Goal: Task Accomplishment & Management: Complete application form

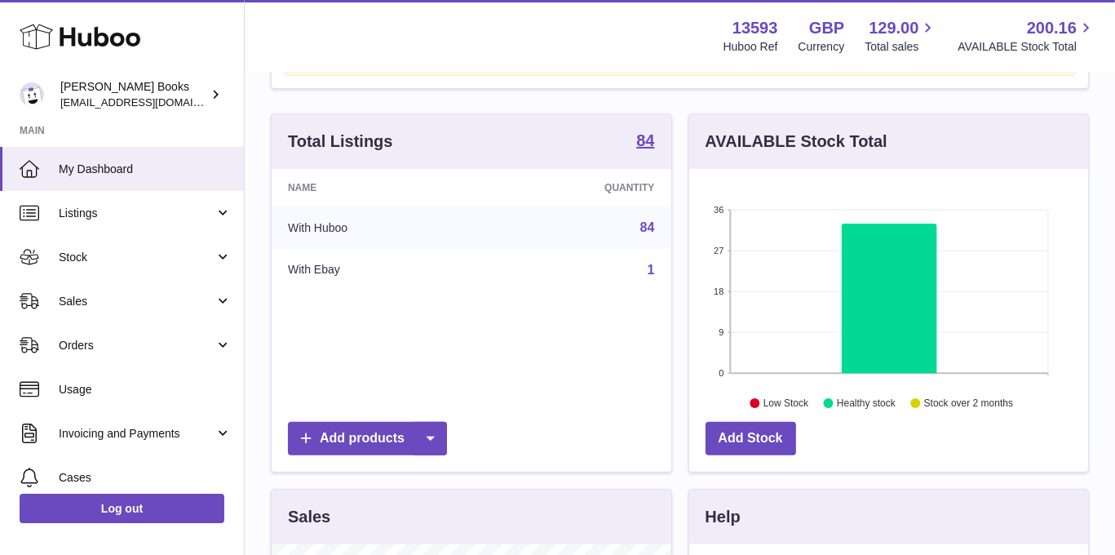
scroll to position [326, 0]
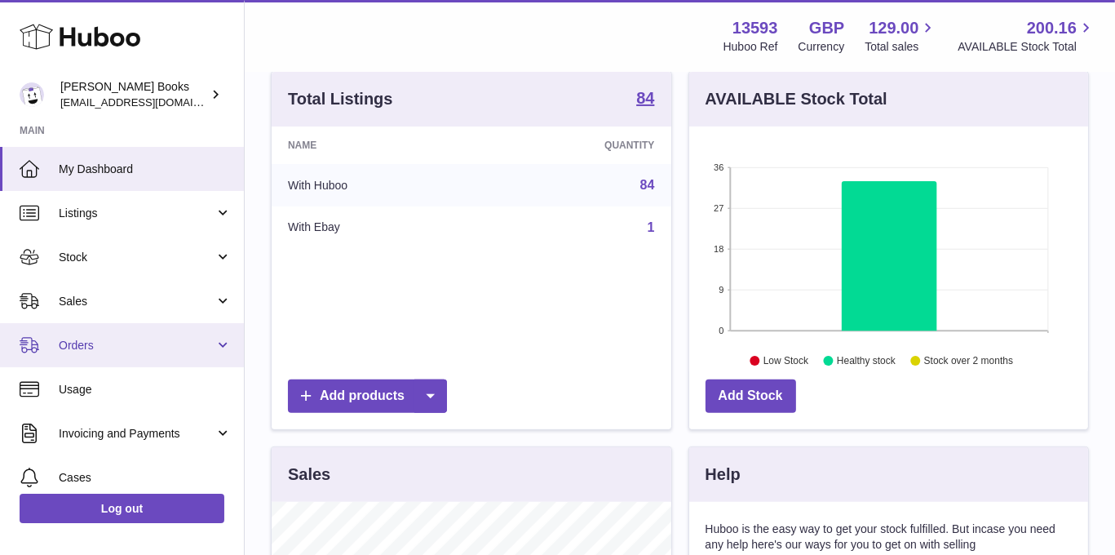
click at [144, 335] on link "Orders" at bounding box center [122, 345] width 244 height 44
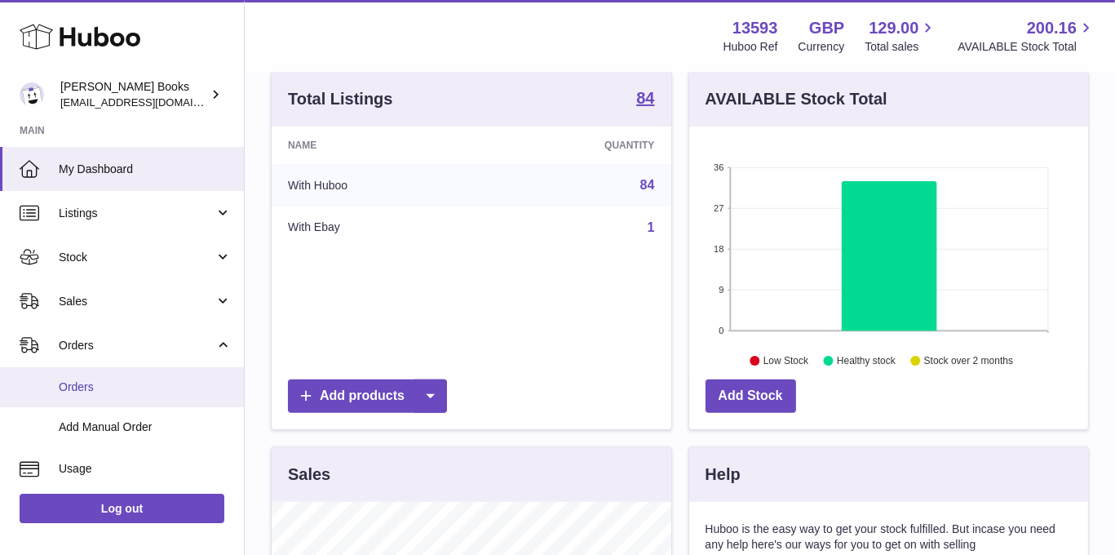
click at [121, 388] on span "Orders" at bounding box center [145, 386] width 173 height 15
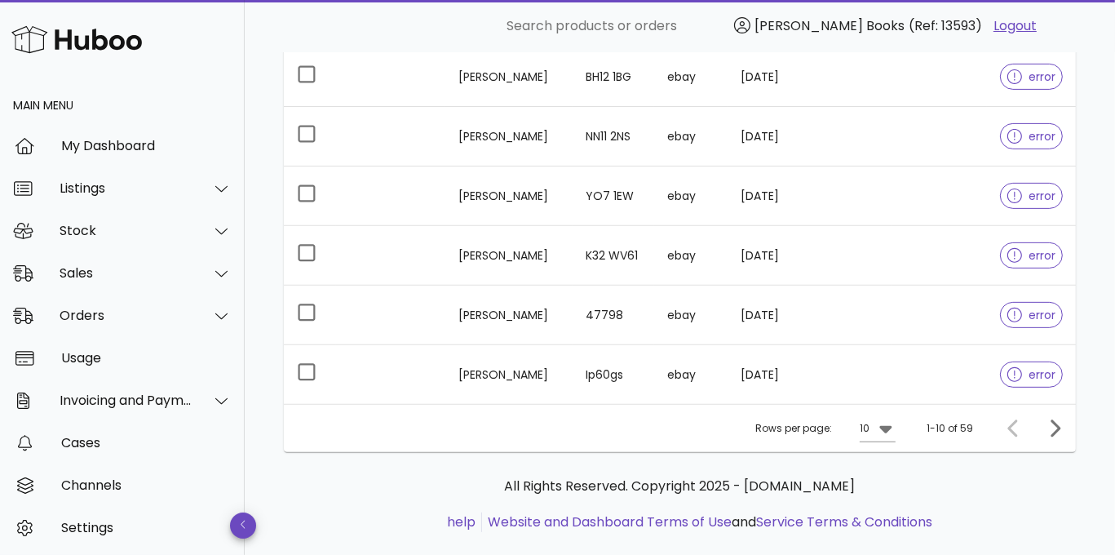
scroll to position [517, 0]
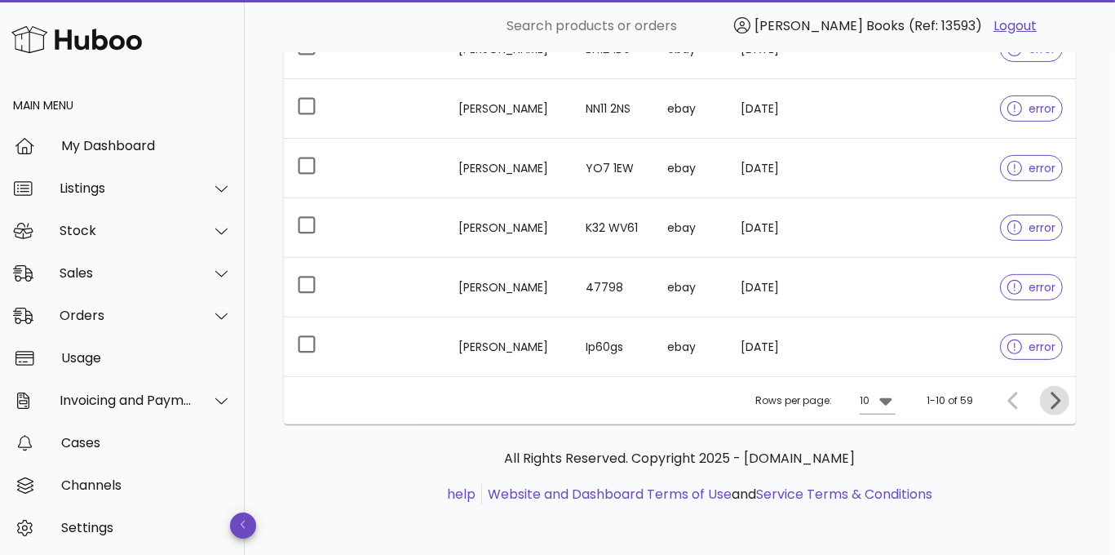
click at [1052, 387] on button "Next page" at bounding box center [1054, 400] width 29 height 29
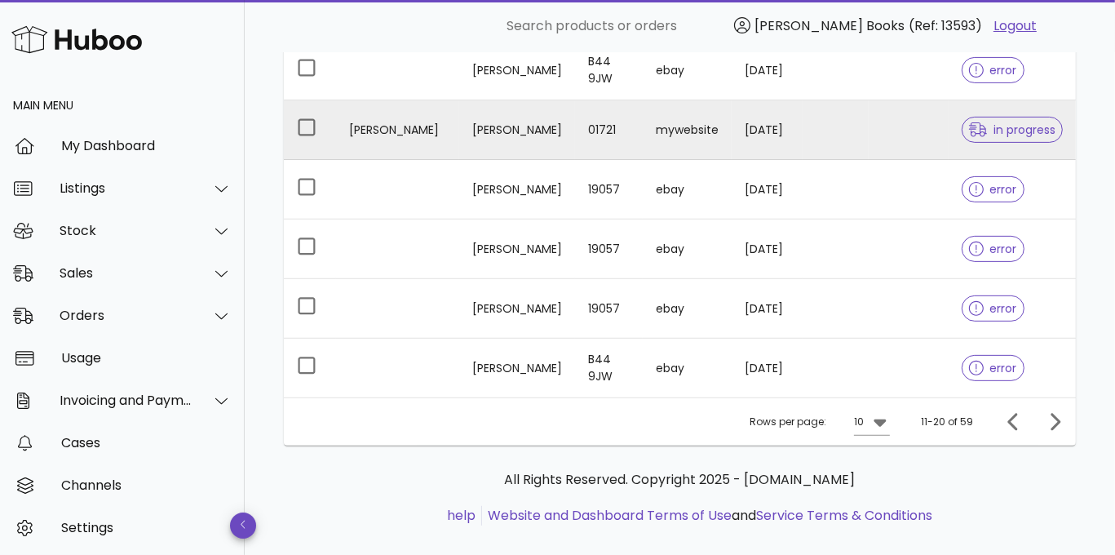
scroll to position [517, 0]
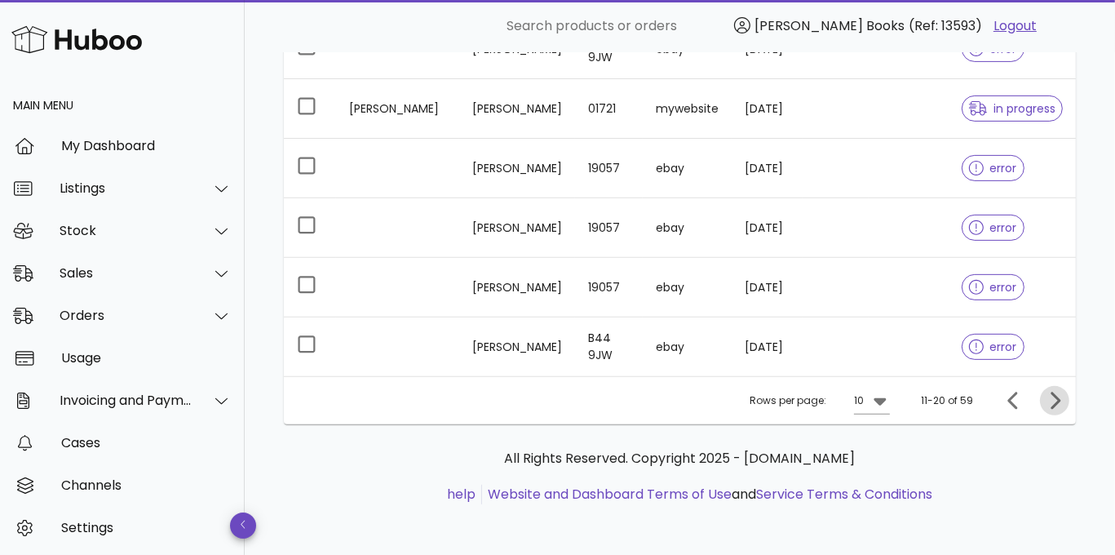
click at [1052, 397] on icon "Next page" at bounding box center [1055, 401] width 20 height 20
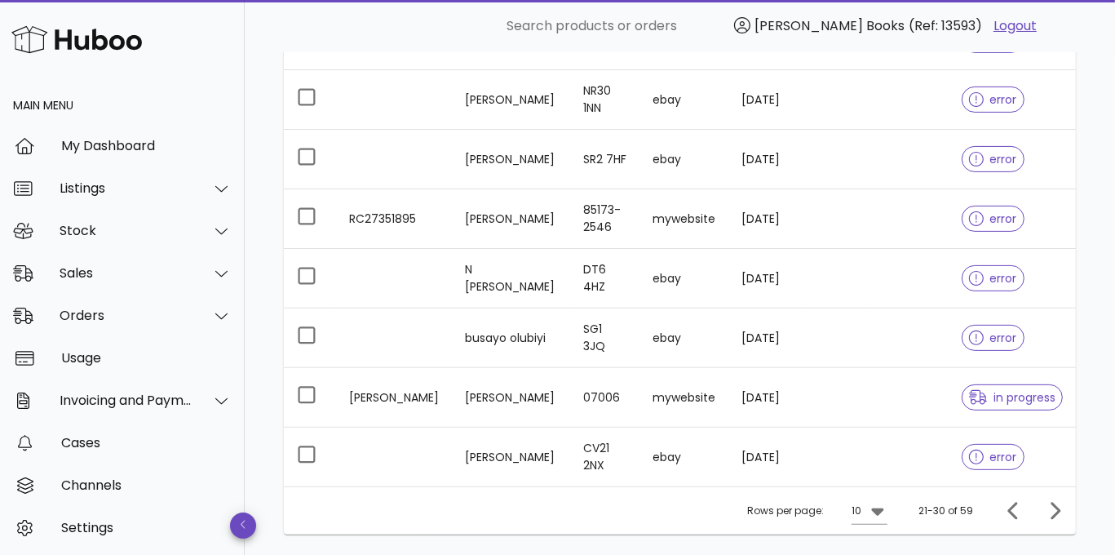
scroll to position [517, 0]
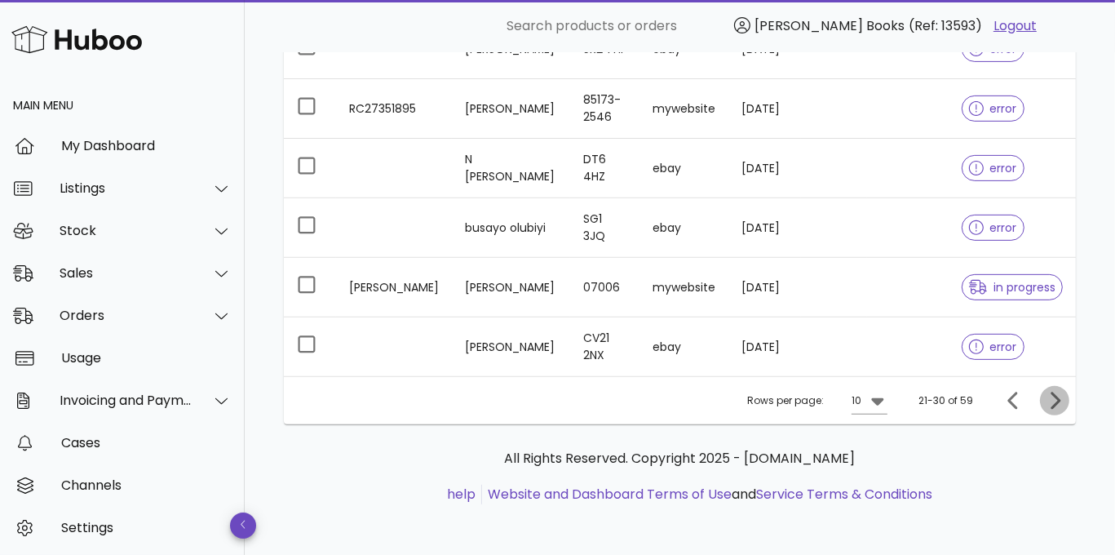
click at [1056, 400] on icon "Next page" at bounding box center [1055, 399] width 10 height 17
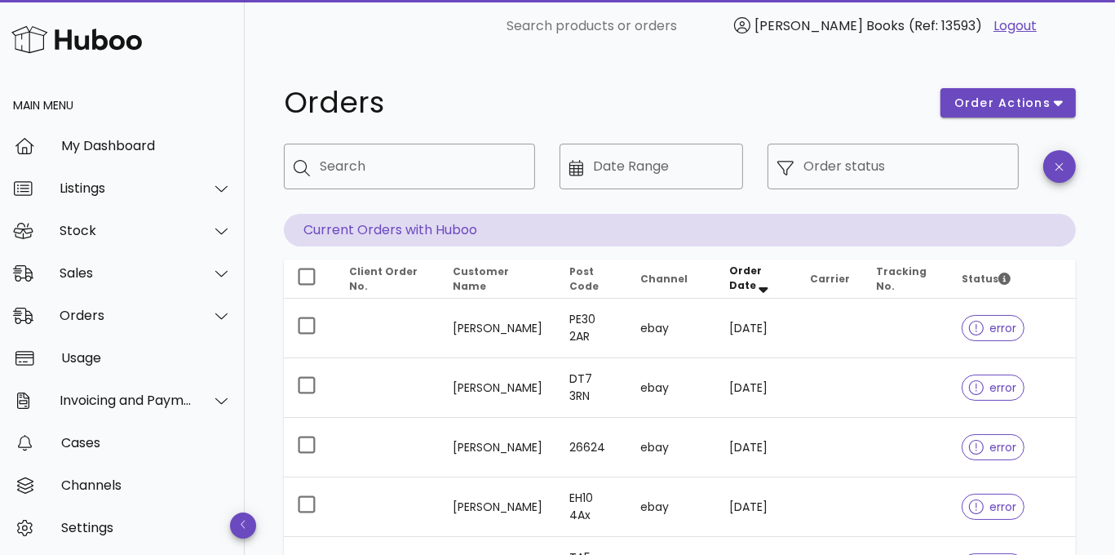
click at [966, 214] on div "​ Order status" at bounding box center [893, 179] width 271 height 90
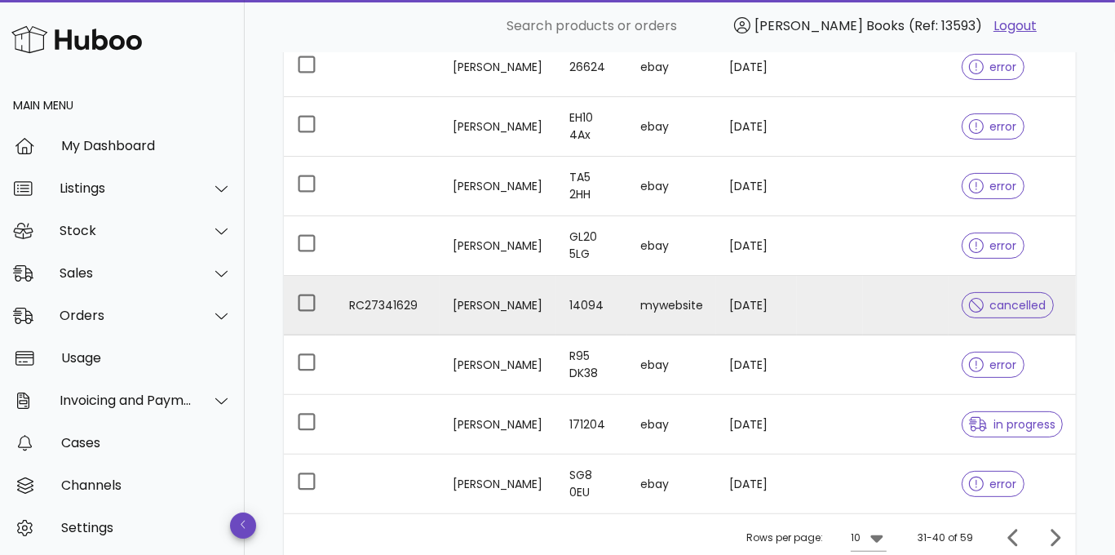
scroll to position [408, 0]
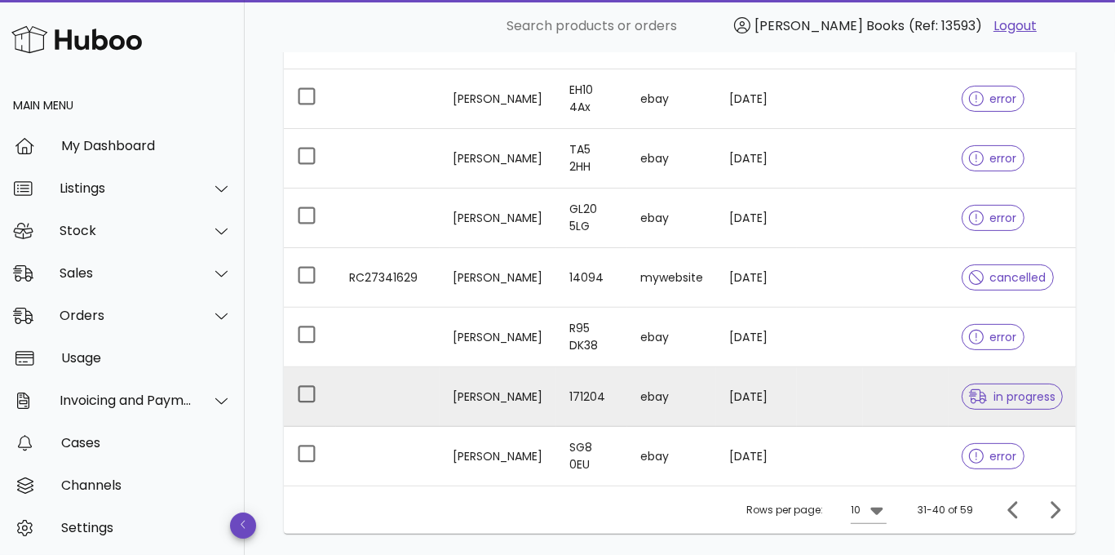
click at [369, 400] on td at bounding box center [388, 397] width 104 height 60
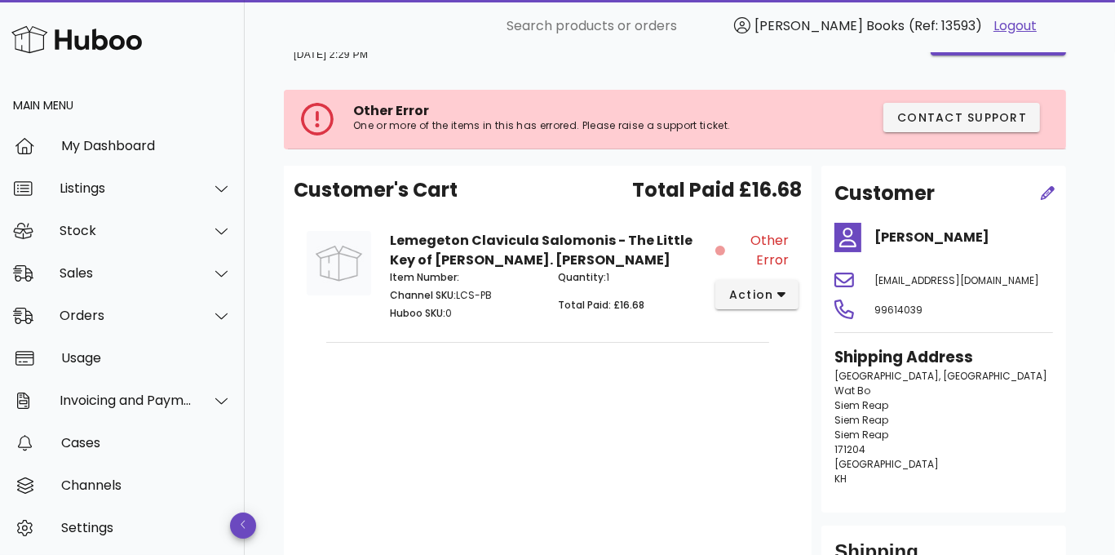
scroll to position [82, 0]
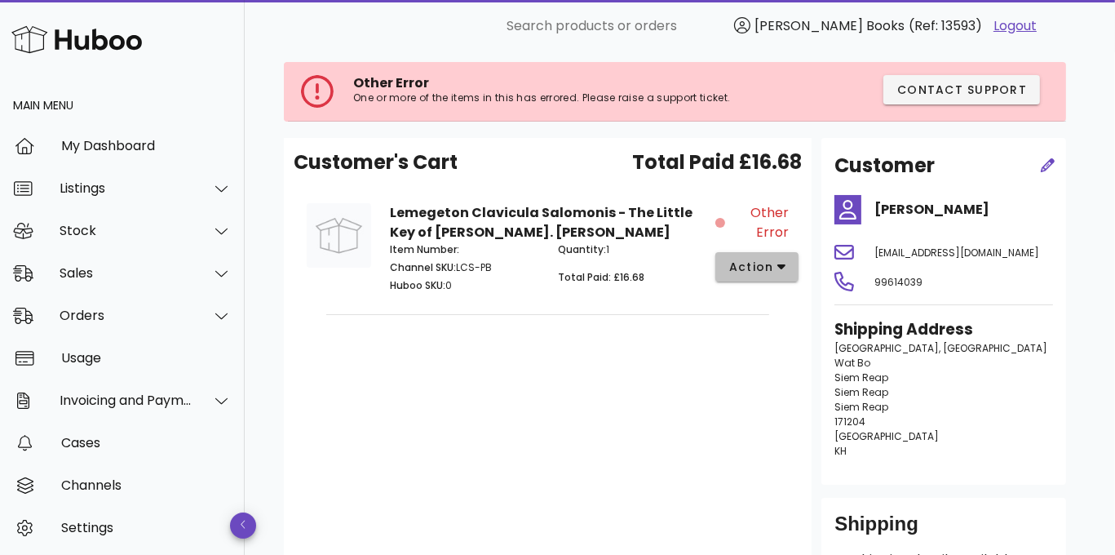
click at [751, 273] on span "action" at bounding box center [751, 267] width 46 height 17
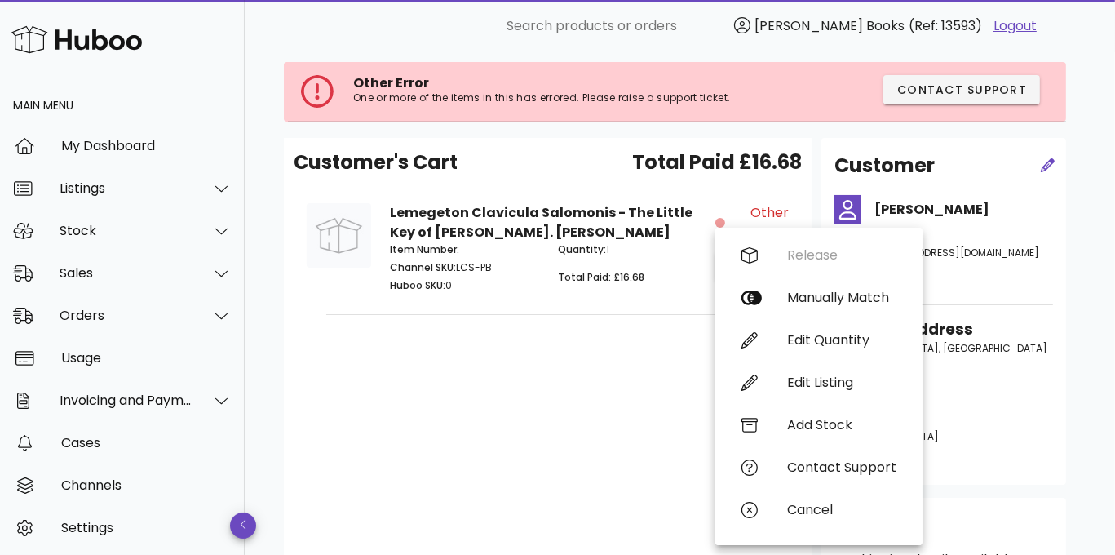
click at [628, 359] on div "Customer's Cart Total Paid £16.68 Lemegeton Clavicula Salomonis - The Little Ke…" at bounding box center [548, 366] width 528 height 457
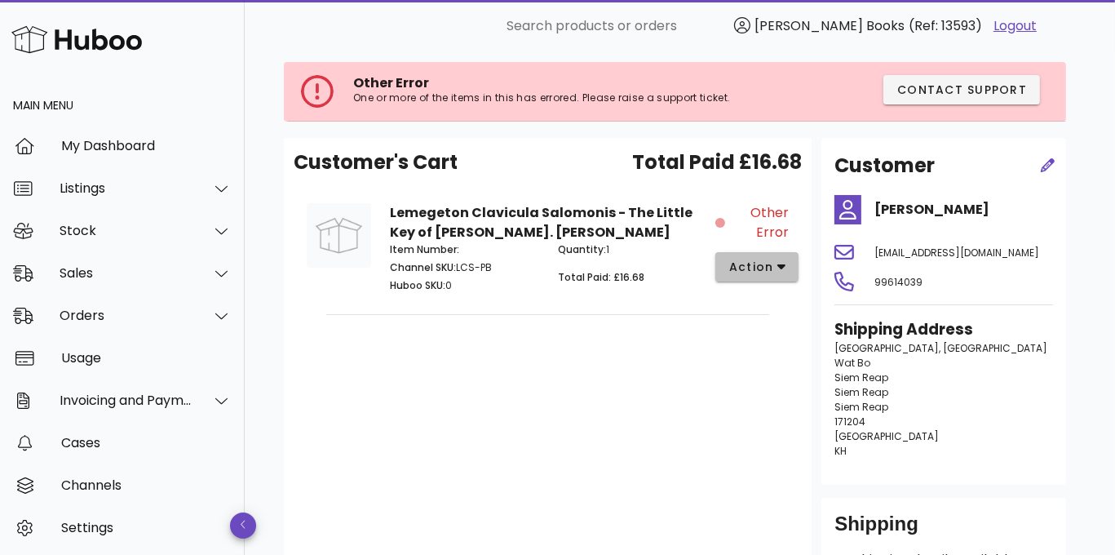
click at [750, 264] on span "action" at bounding box center [751, 267] width 46 height 17
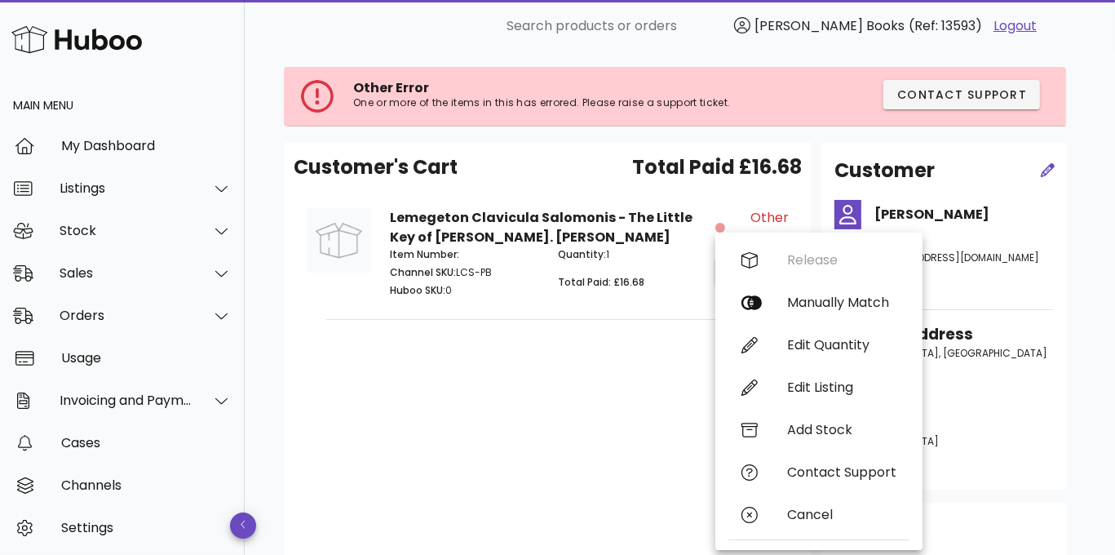
scroll to position [69, 0]
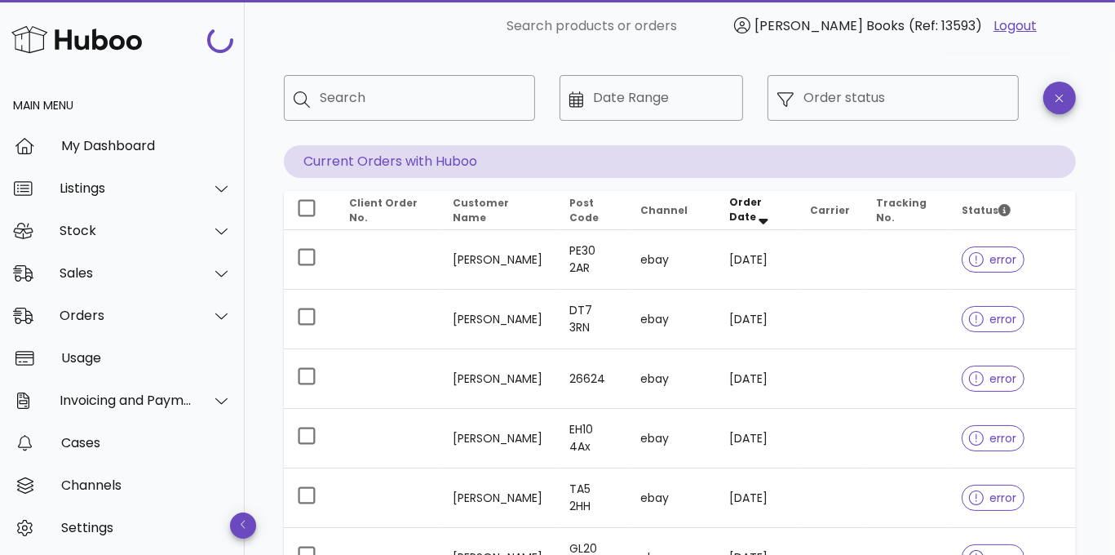
scroll to position [408, 0]
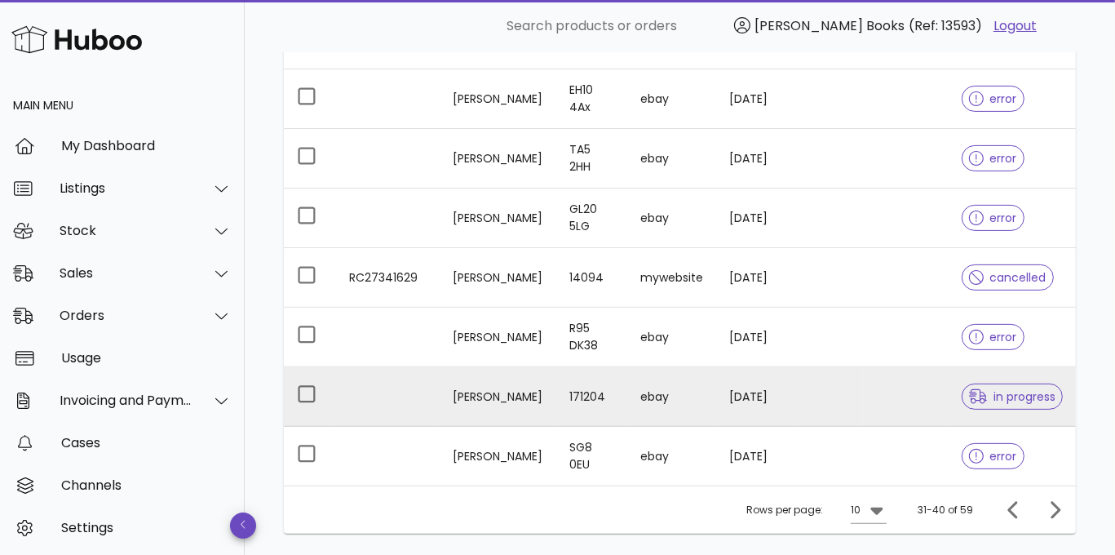
click at [421, 400] on td at bounding box center [388, 397] width 104 height 60
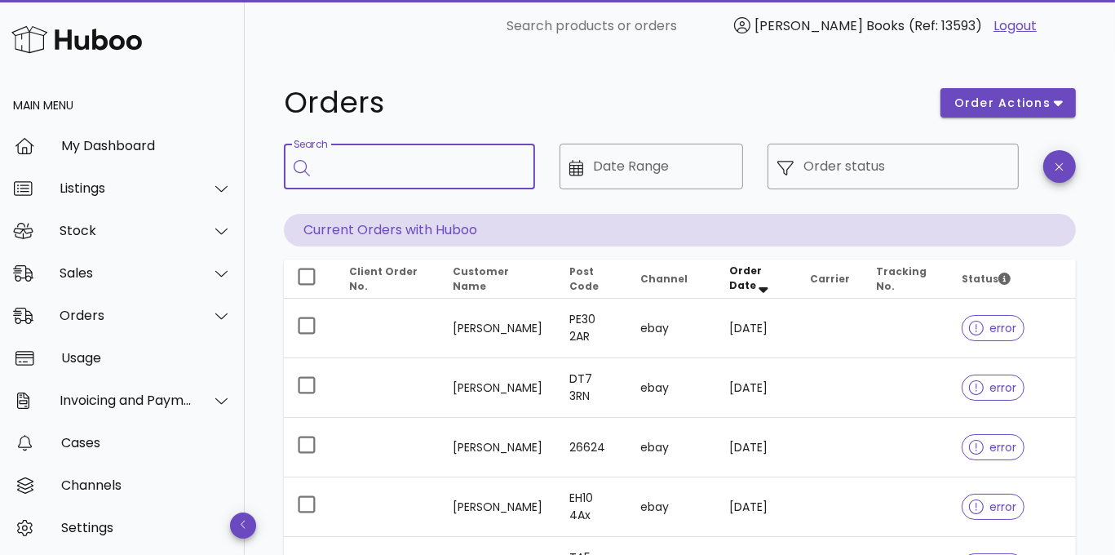
click at [476, 177] on input "Search" at bounding box center [421, 166] width 202 height 26
click at [814, 169] on input "Order status" at bounding box center [906, 166] width 206 height 26
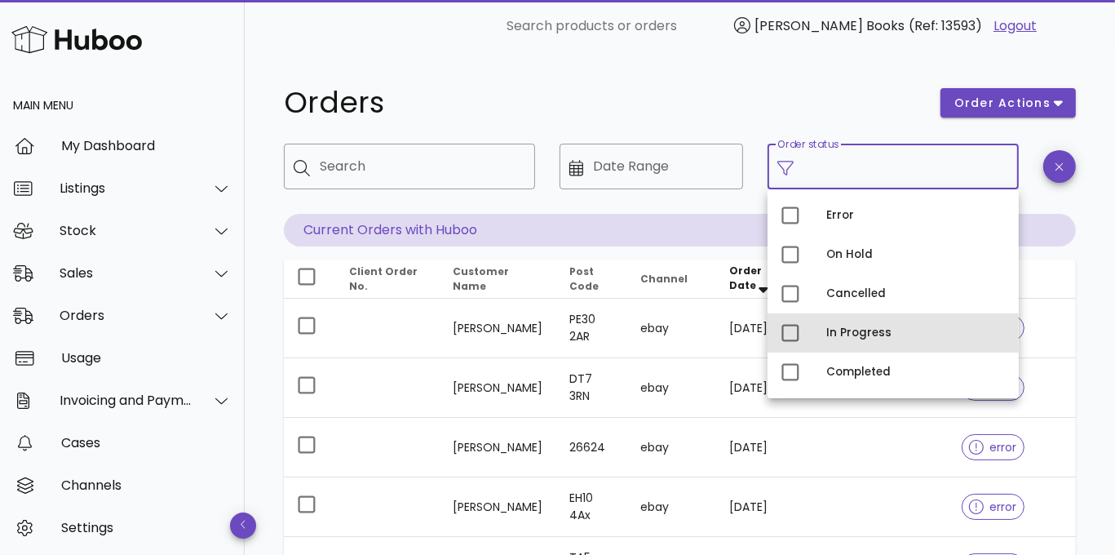
click at [851, 332] on div "In Progress" at bounding box center [915, 332] width 179 height 13
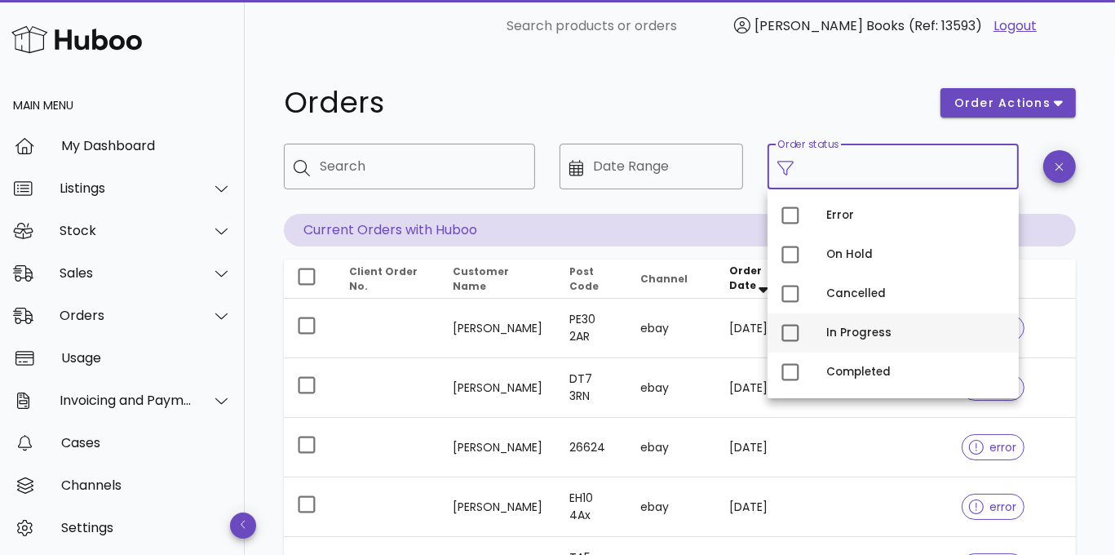
type input "**********"
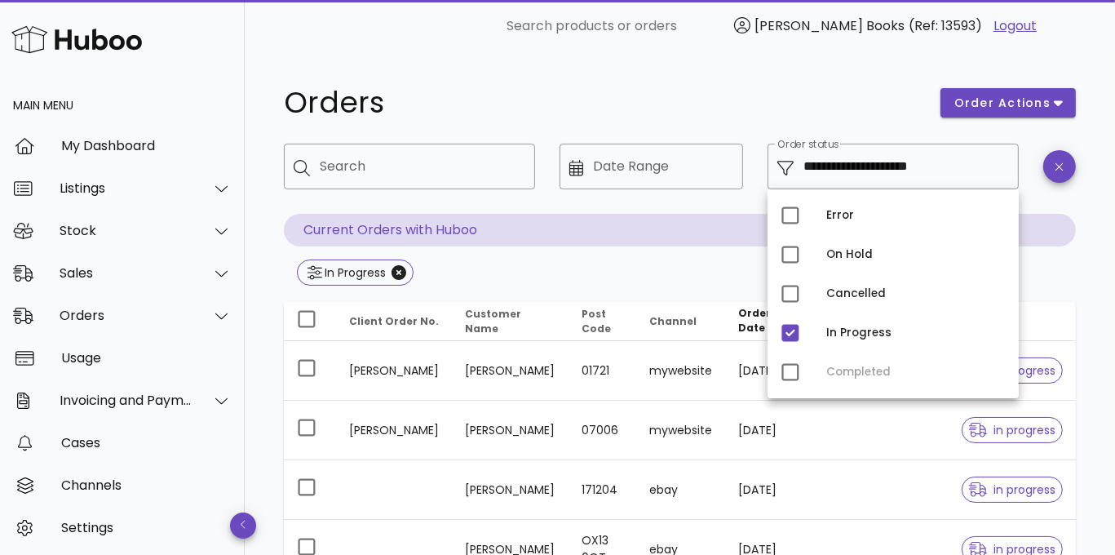
click at [635, 92] on h1 "Orders" at bounding box center [602, 102] width 637 height 29
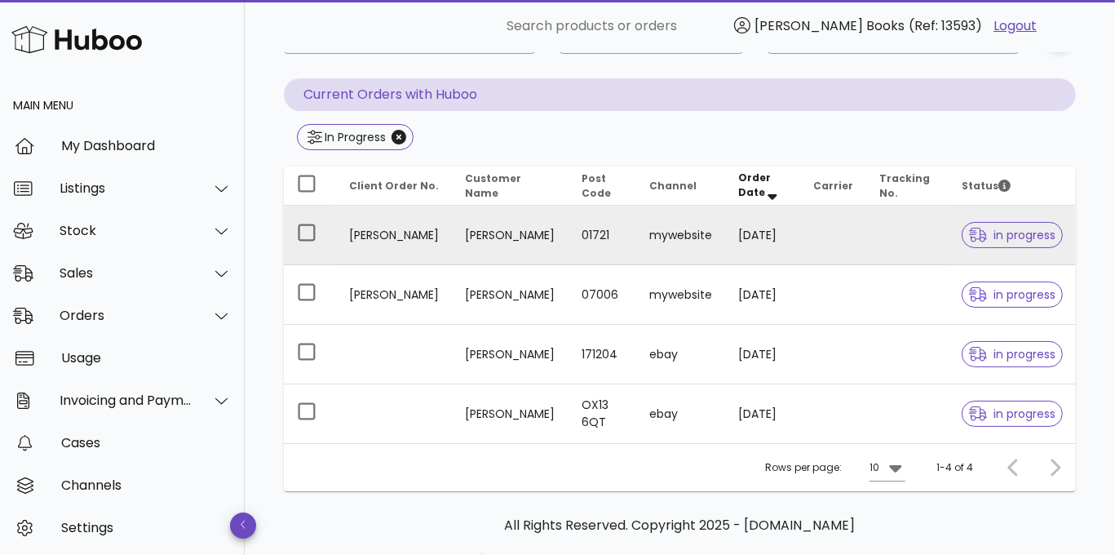
scroll to position [163, 0]
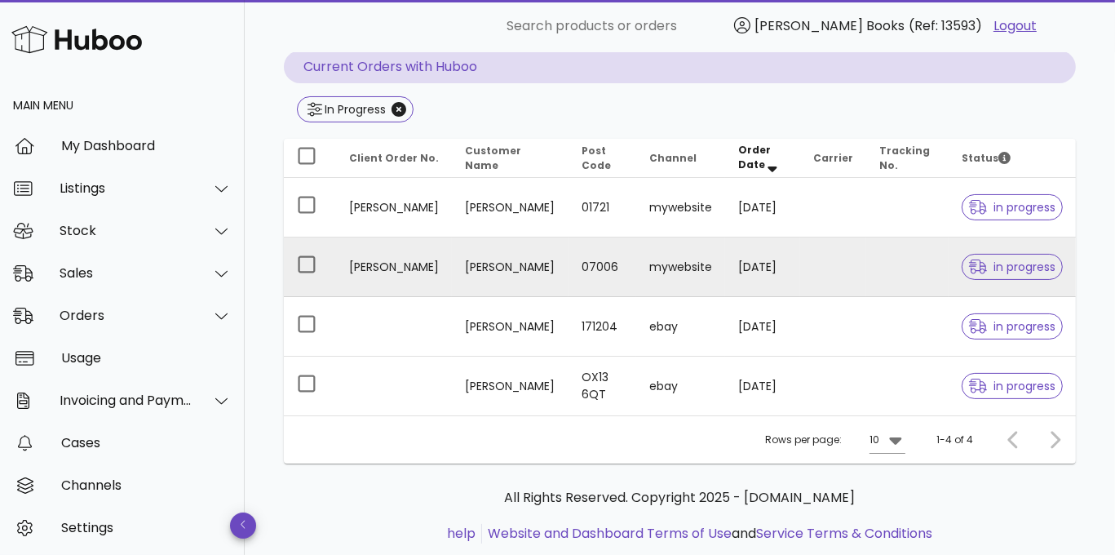
click at [414, 271] on td "cheryl m" at bounding box center [394, 267] width 116 height 60
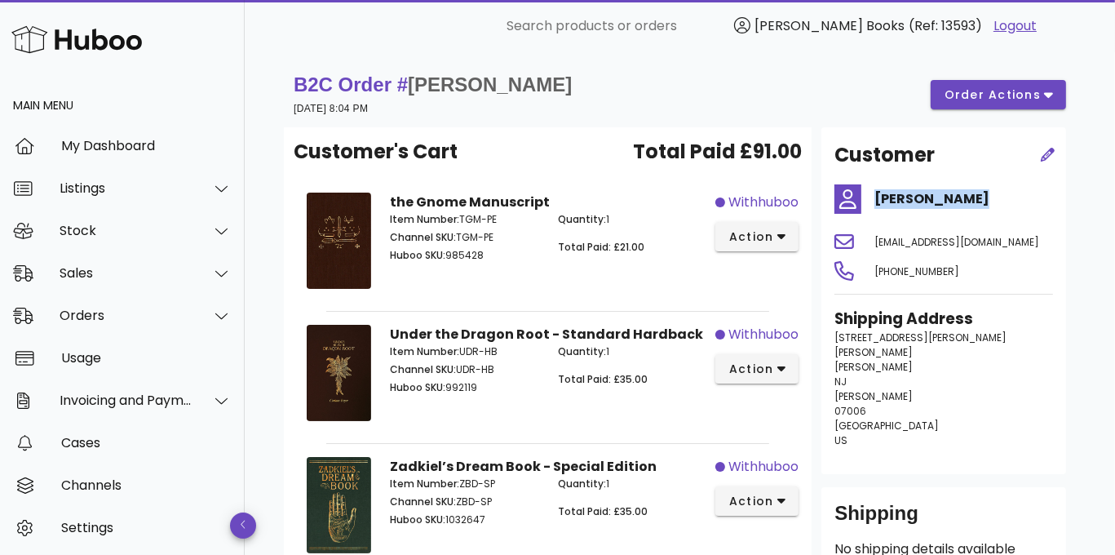
drag, startPoint x: 979, startPoint y: 199, endPoint x: 877, endPoint y: 203, distance: 102.0
click at [877, 203] on h4 "Cheryl Addams" at bounding box center [963, 199] width 179 height 20
drag, startPoint x: 884, startPoint y: 202, endPoint x: 957, endPoint y: 144, distance: 92.8
click at [957, 144] on div "Customer" at bounding box center [923, 154] width 198 height 49
drag, startPoint x: 995, startPoint y: 240, endPoint x: 883, endPoint y: 245, distance: 111.8
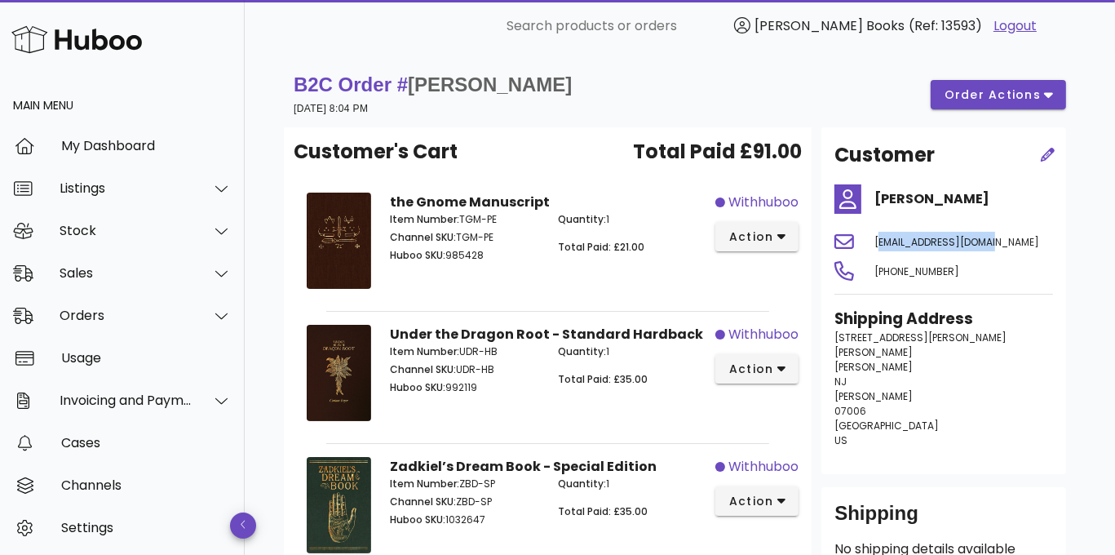
click at [878, 247] on div "maiello579@yahoo.com" at bounding box center [963, 241] width 198 height 39
copy span "maiello579@yahoo.com"
click at [99, 317] on div "Orders" at bounding box center [126, 314] width 133 height 15
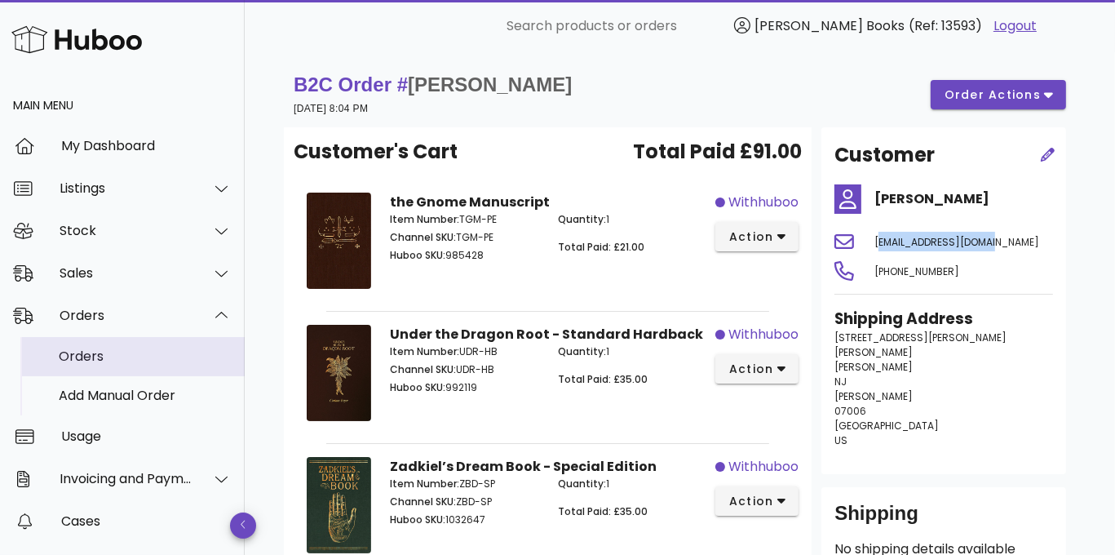
click at [91, 361] on div "Orders" at bounding box center [145, 355] width 173 height 15
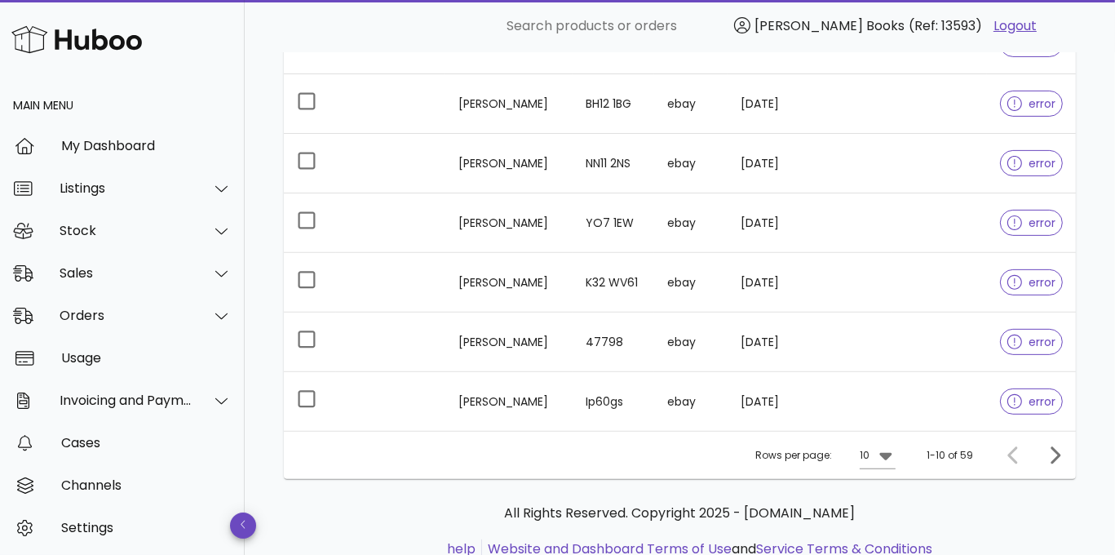
scroll to position [489, 0]
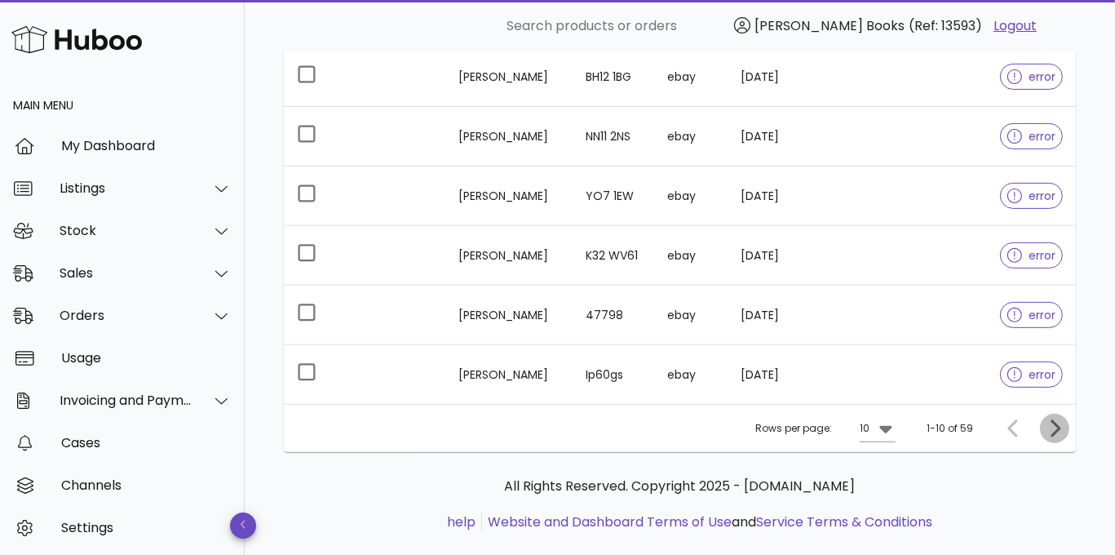
click at [1057, 428] on icon "Next page" at bounding box center [1055, 427] width 10 height 17
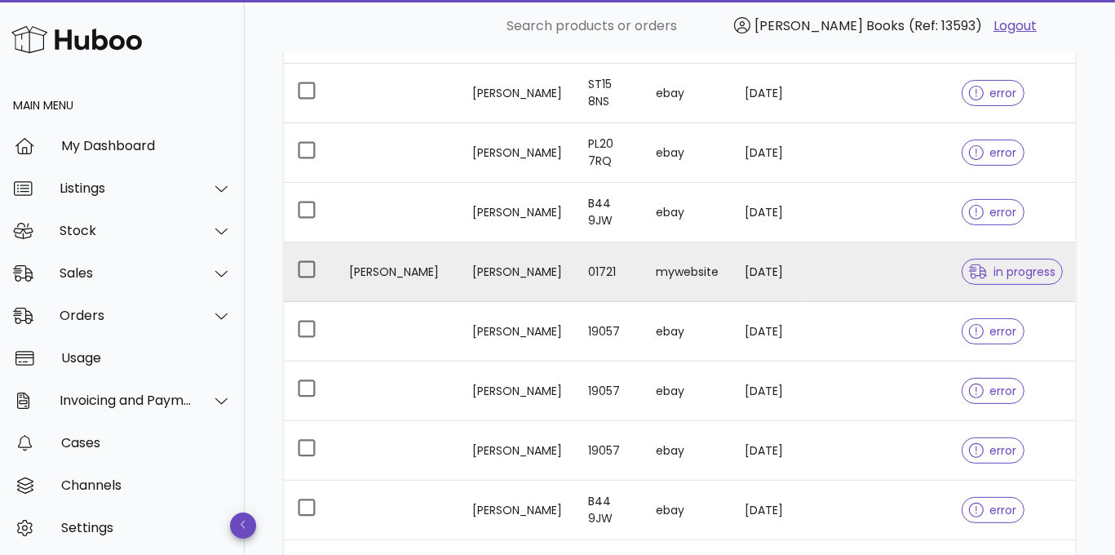
scroll to position [326, 0]
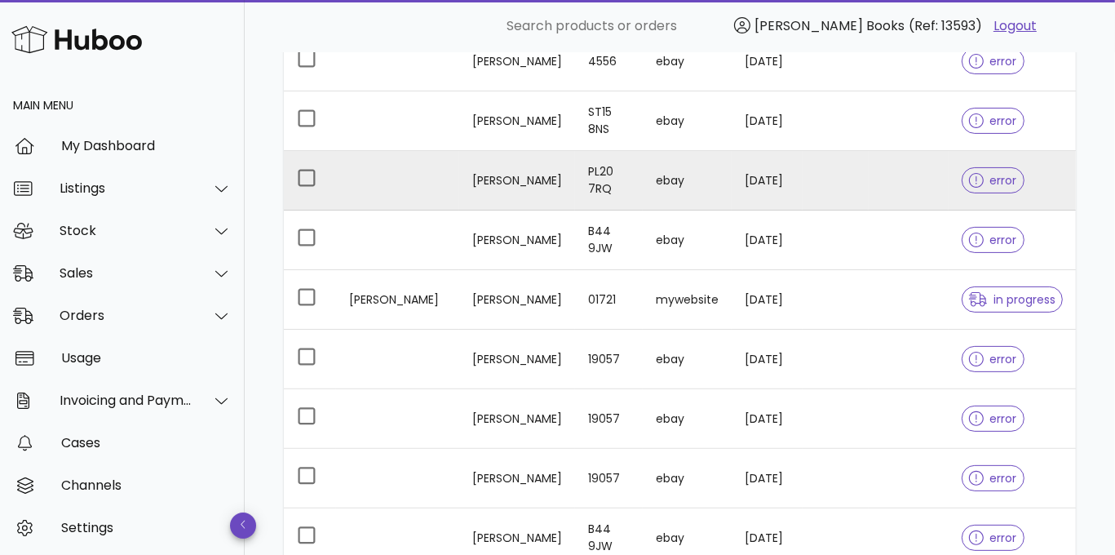
click at [411, 185] on td at bounding box center [397, 181] width 123 height 60
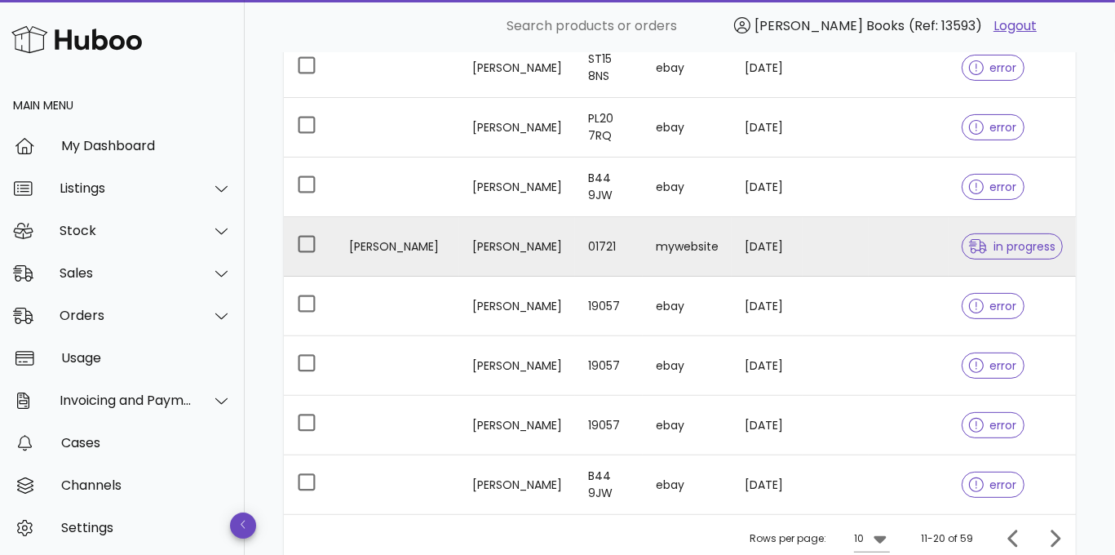
scroll to position [408, 0]
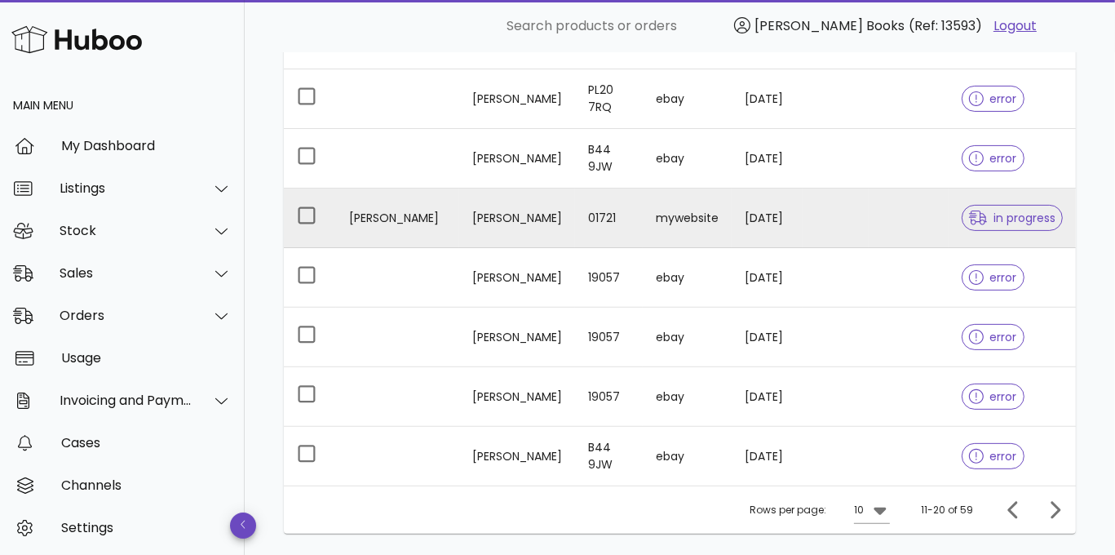
click at [401, 219] on td "Jeffrey Maibor" at bounding box center [397, 218] width 123 height 60
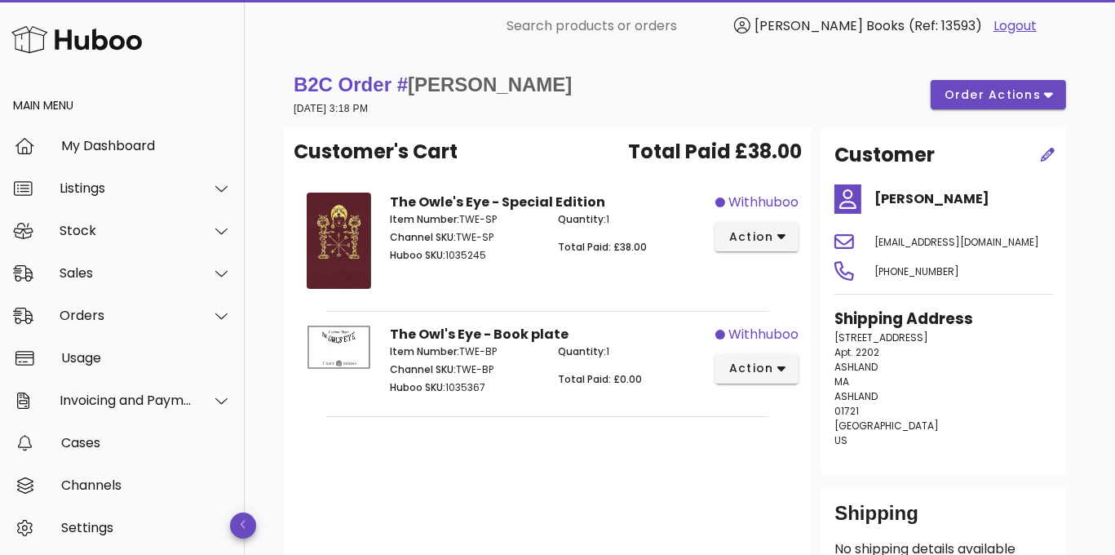
drag, startPoint x: 561, startPoint y: 84, endPoint x: 418, endPoint y: 82, distance: 143.5
click at [418, 82] on div "B2C Order # Jeffrey Maibor 15 September 2025 at 3:18 PM order actions" at bounding box center [680, 95] width 772 height 46
drag, startPoint x: 447, startPoint y: 113, endPoint x: 414, endPoint y: 82, distance: 44.4
click at [414, 82] on div "B2C Order # Jeffrey Maibor 15 September 2025 at 3:18 PM" at bounding box center [433, 95] width 278 height 46
copy div "Jeffrey Maibor 15 September 2025 at 3:18 PM"
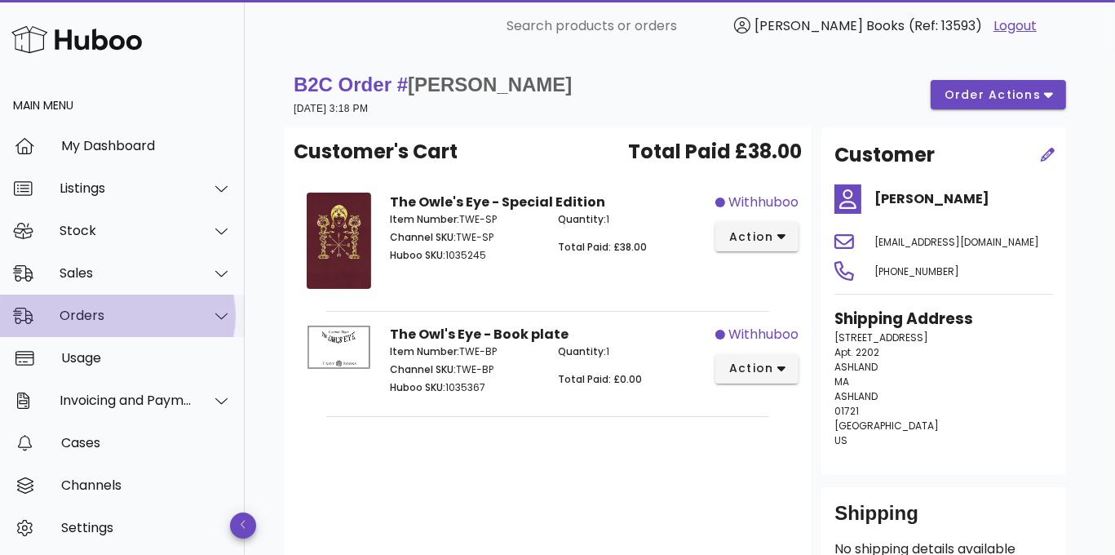
click at [99, 319] on div "Orders" at bounding box center [126, 314] width 133 height 15
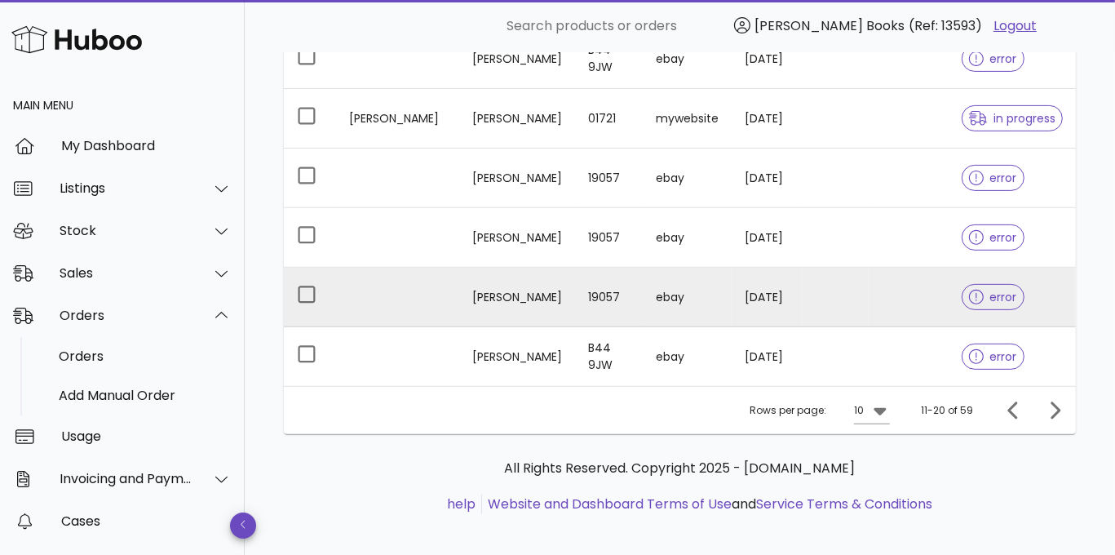
scroll to position [517, 0]
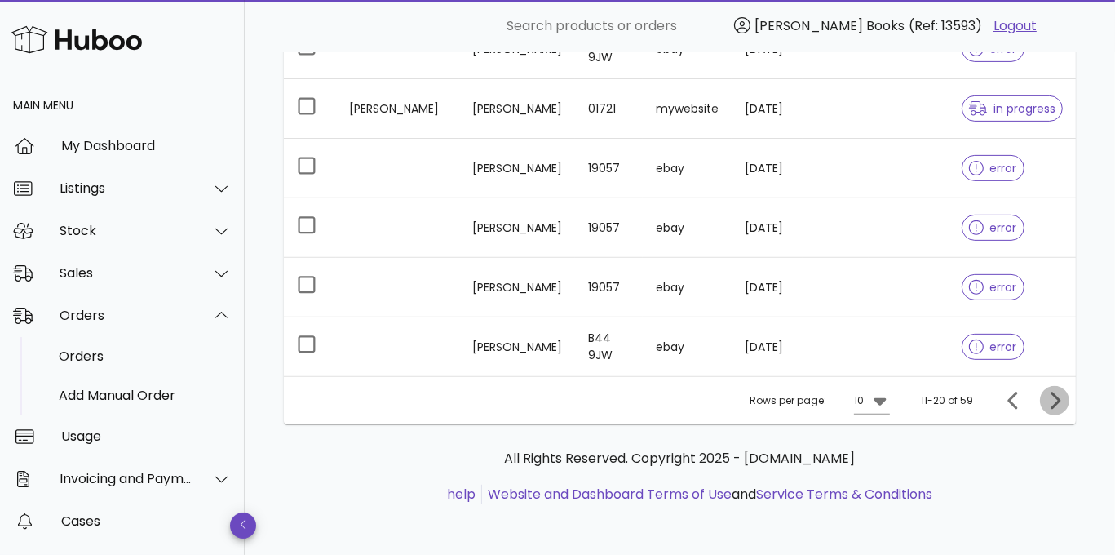
click at [1054, 395] on icon "Next page" at bounding box center [1055, 401] width 20 height 20
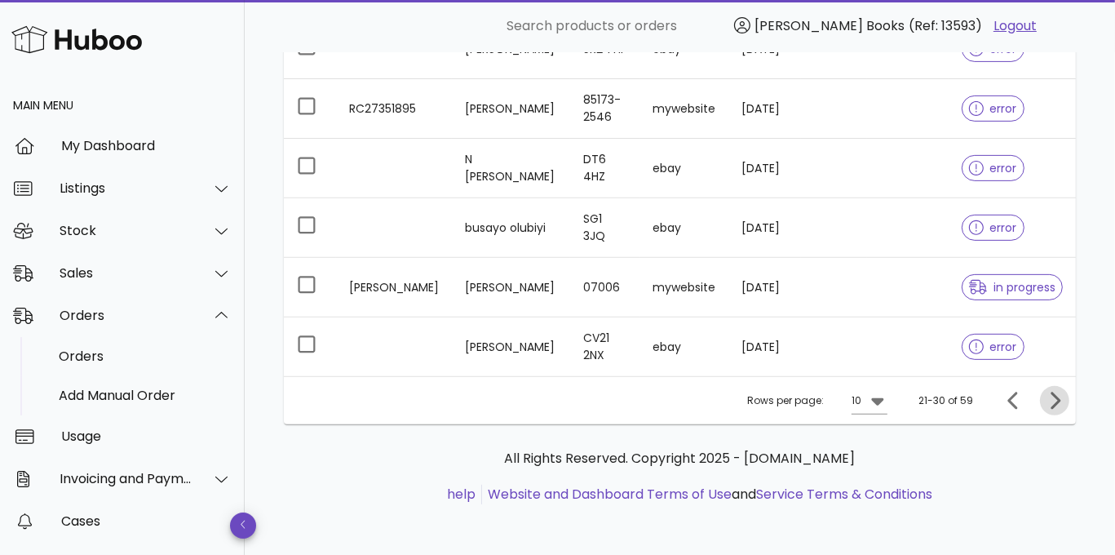
click at [1054, 396] on icon "Next page" at bounding box center [1055, 401] width 20 height 20
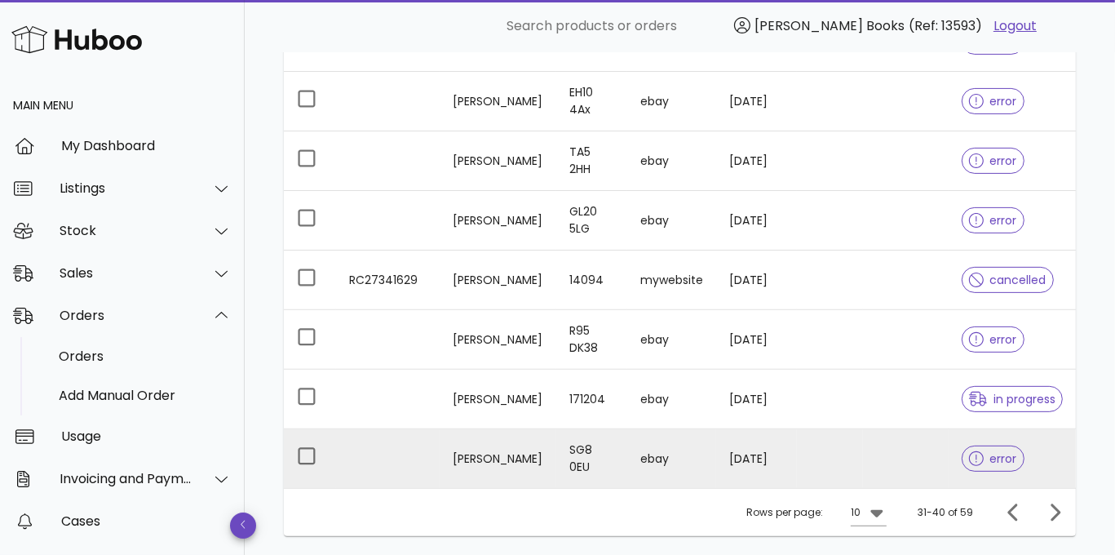
scroll to position [435, 0]
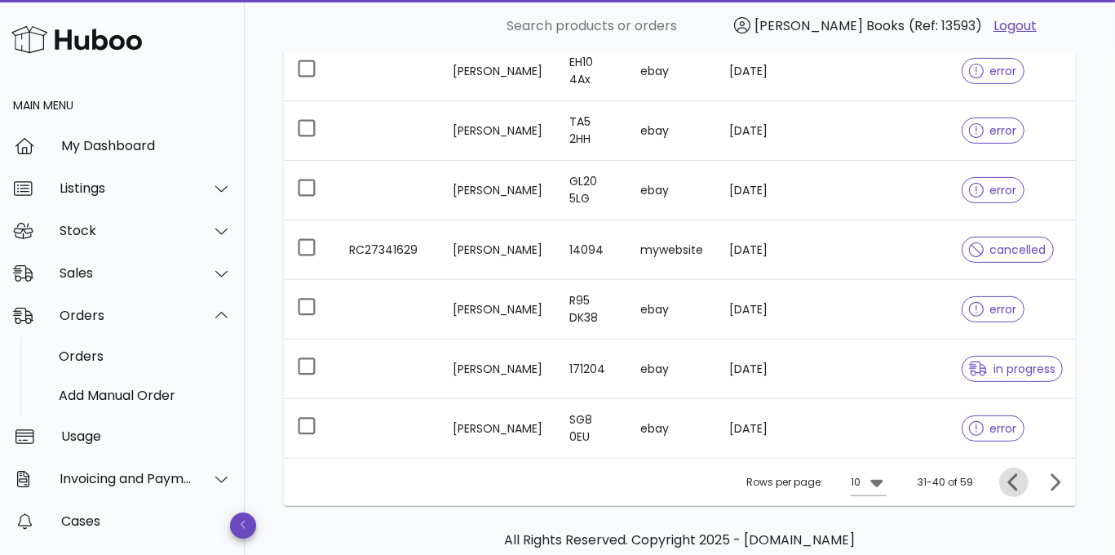
click at [1006, 479] on icon "Previous page" at bounding box center [1014, 482] width 20 height 20
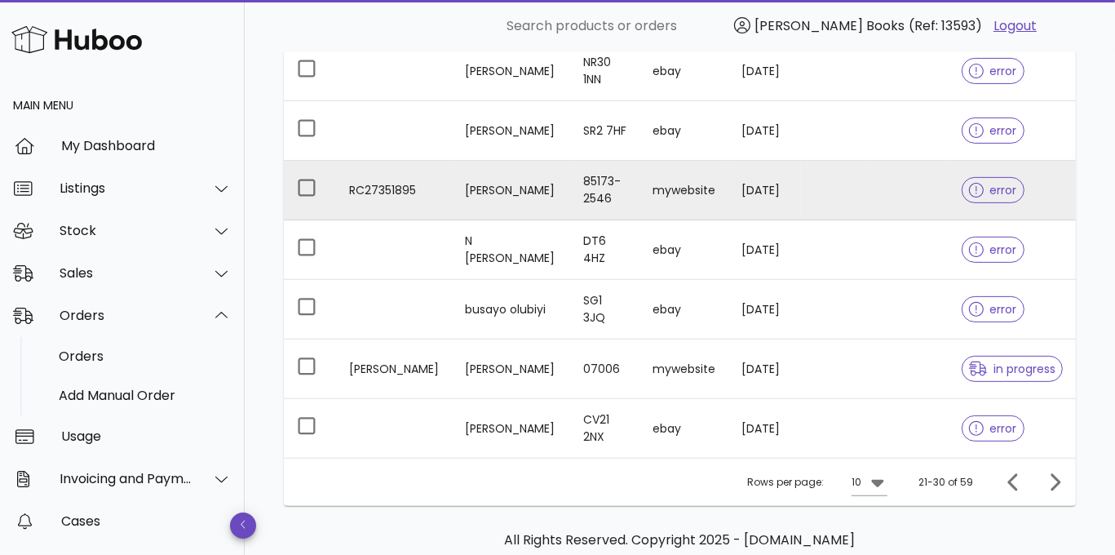
click at [499, 204] on td "April Lira" at bounding box center [511, 191] width 118 height 60
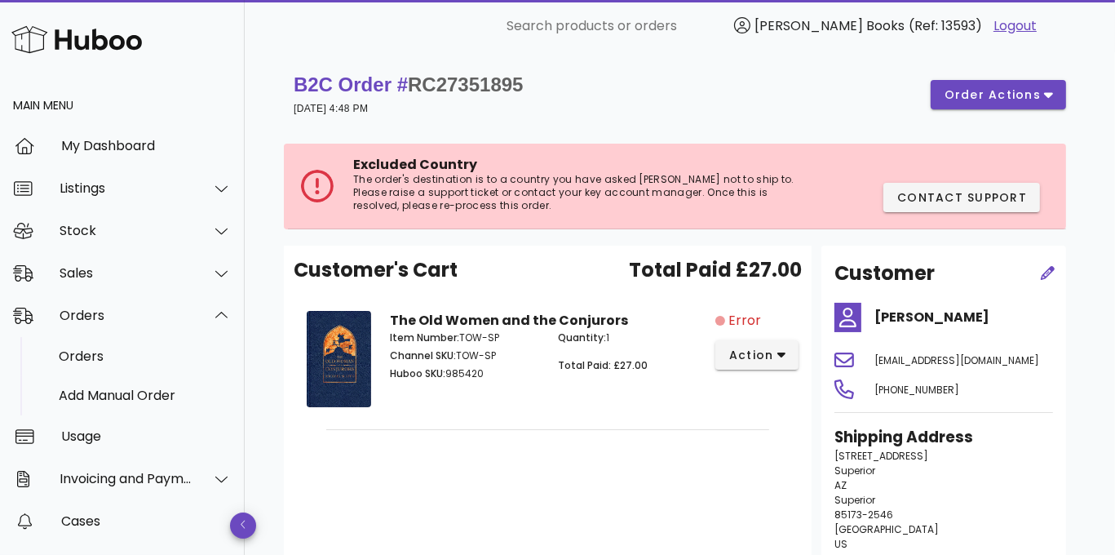
scroll to position [82, 0]
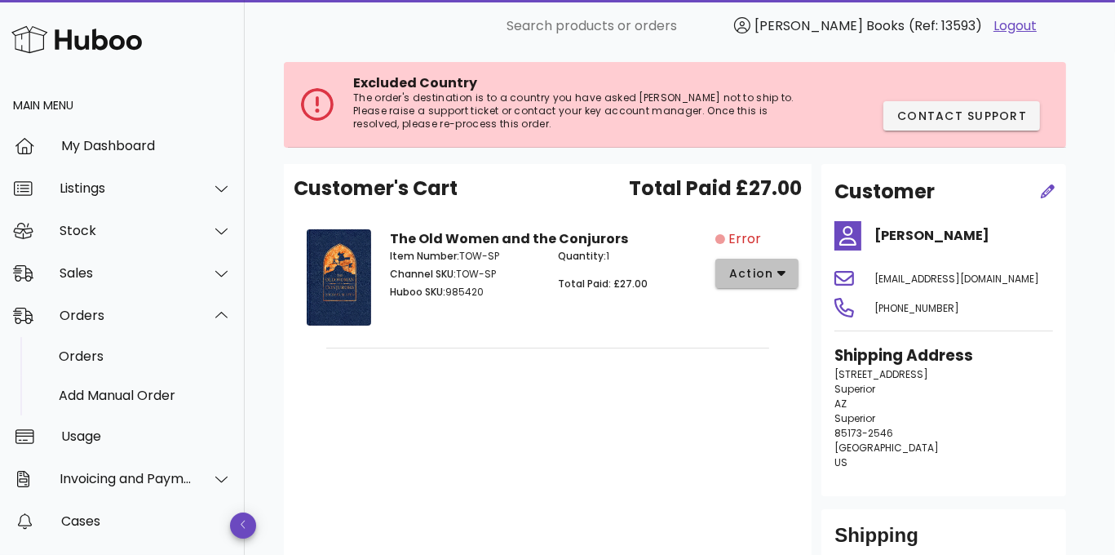
click at [739, 275] on span "action" at bounding box center [751, 273] width 46 height 17
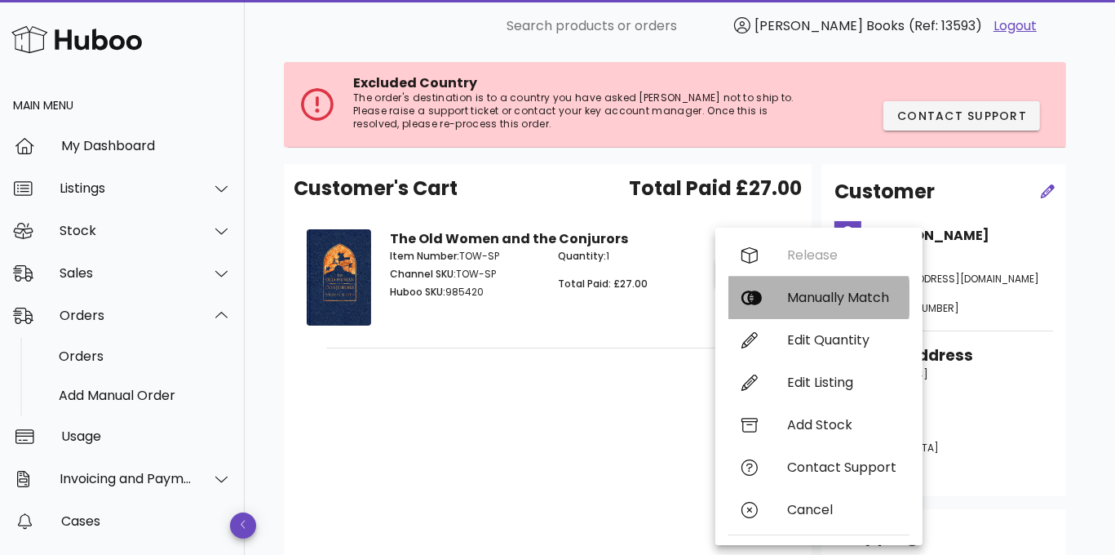
click at [776, 294] on div "Manually Match" at bounding box center [818, 297] width 181 height 42
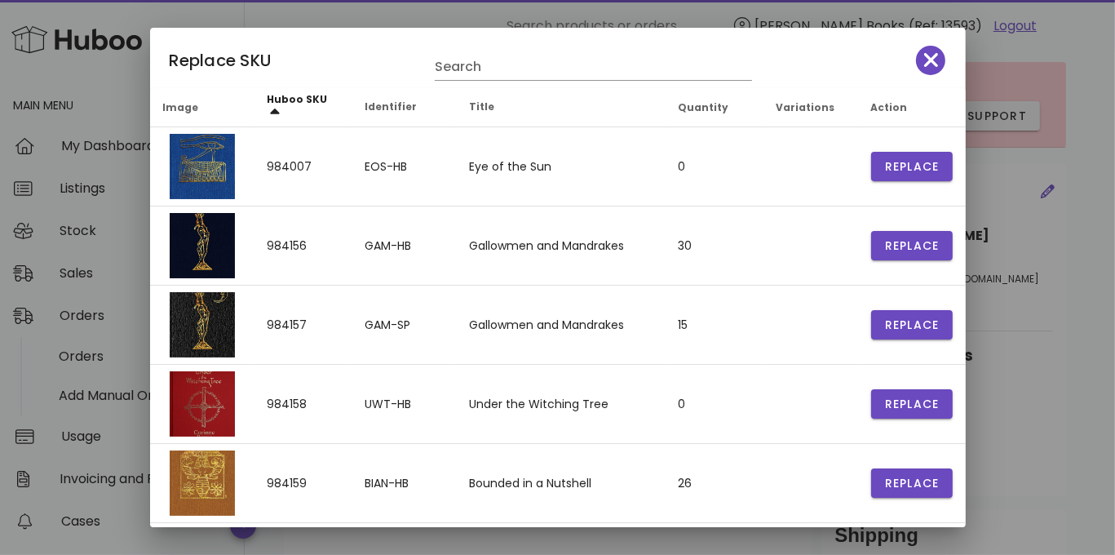
click at [507, 16] on div at bounding box center [557, 277] width 1115 height 555
click at [924, 62] on icon "button" at bounding box center [931, 60] width 15 height 23
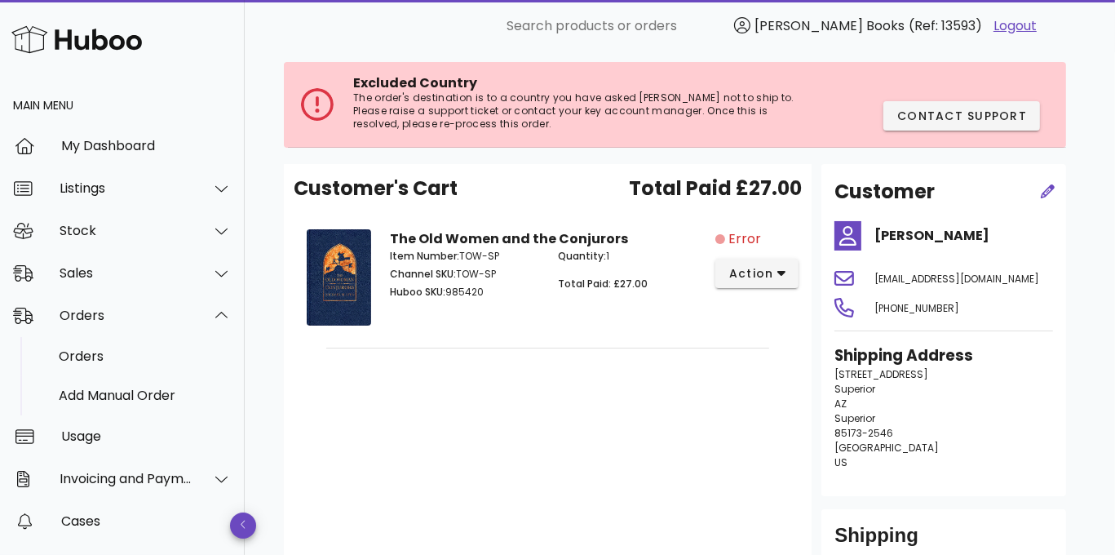
scroll to position [0, 0]
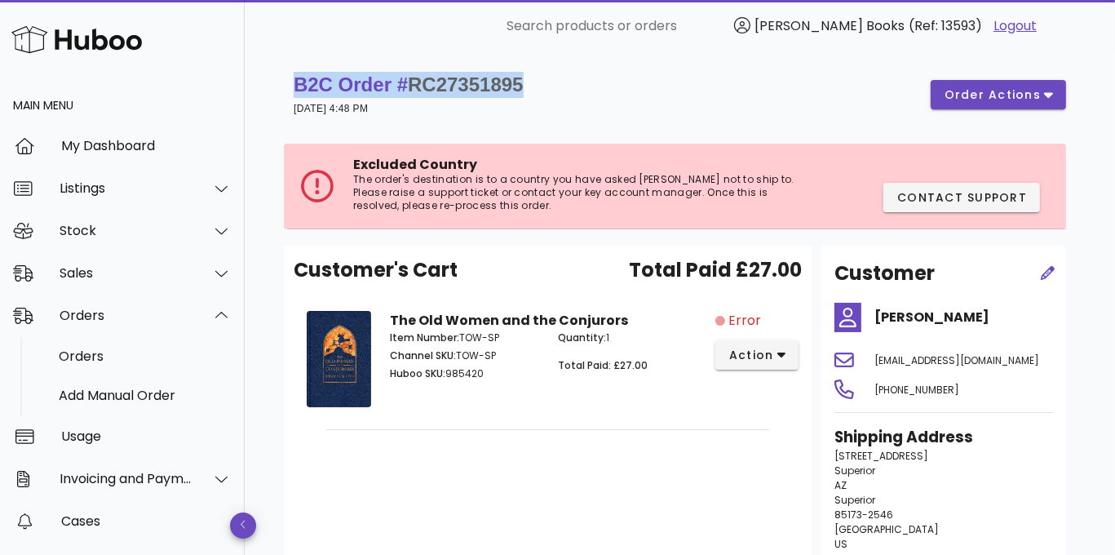
drag, startPoint x: 545, startPoint y: 86, endPoint x: 297, endPoint y: 89, distance: 247.9
click at [297, 89] on div "B2C Order # RC27351895 08 September 2025 at 4:48 PM order actions" at bounding box center [680, 95] width 772 height 46
click at [460, 120] on div "B2C Order # RC27351895 08 September 2025 at 4:48 PM order actions" at bounding box center [680, 94] width 792 height 65
drag, startPoint x: 443, startPoint y: 108, endPoint x: 295, endPoint y: 82, distance: 149.9
click at [295, 82] on div "B2C Order # RC27351895 08 September 2025 at 4:48 PM" at bounding box center [409, 95] width 230 height 46
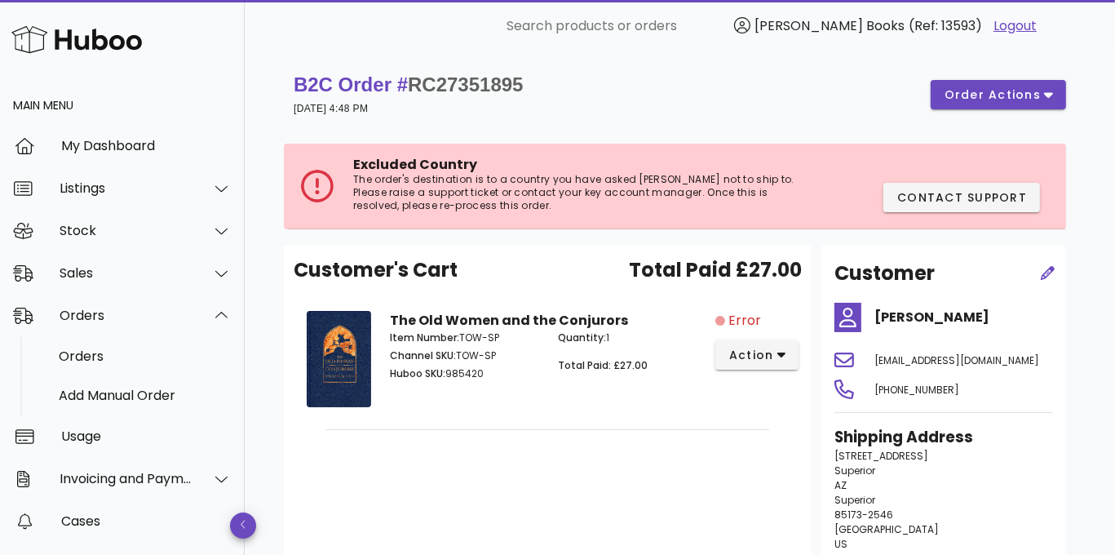
copy div "B2C Order # RC27351895 08 September 2025 at 4:48 PM"
drag, startPoint x: 95, startPoint y: 16, endPoint x: 115, endPoint y: 33, distance: 26.1
click at [95, 16] on div at bounding box center [122, 39] width 245 height 79
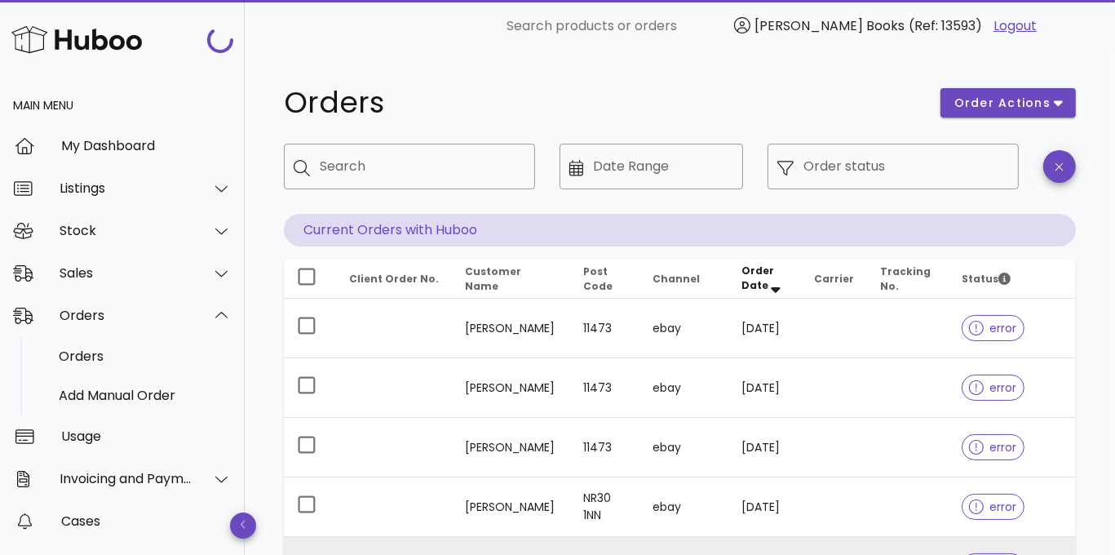
scroll to position [435, 0]
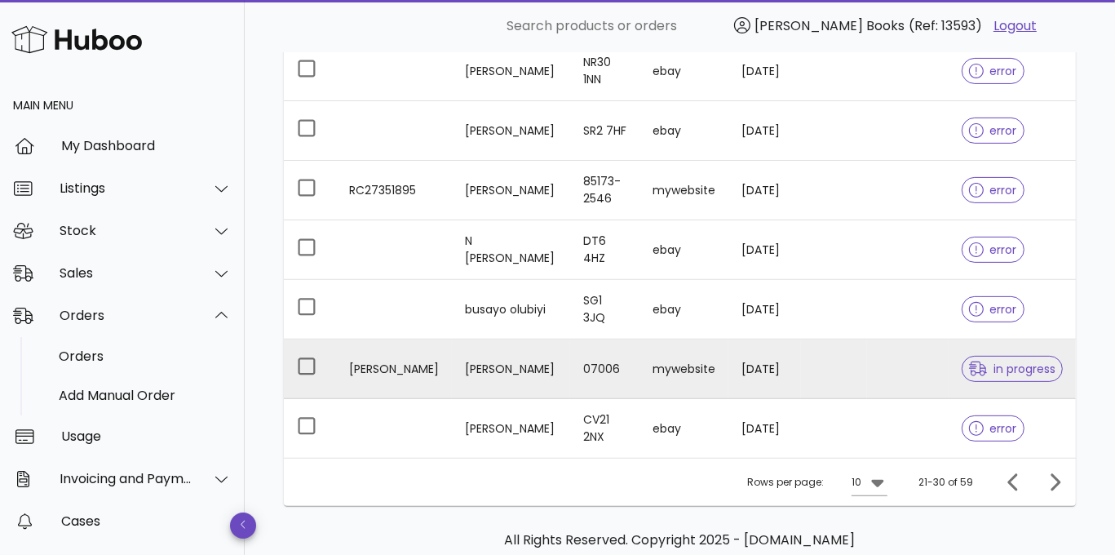
click at [382, 370] on td "cheryl m" at bounding box center [394, 369] width 116 height 60
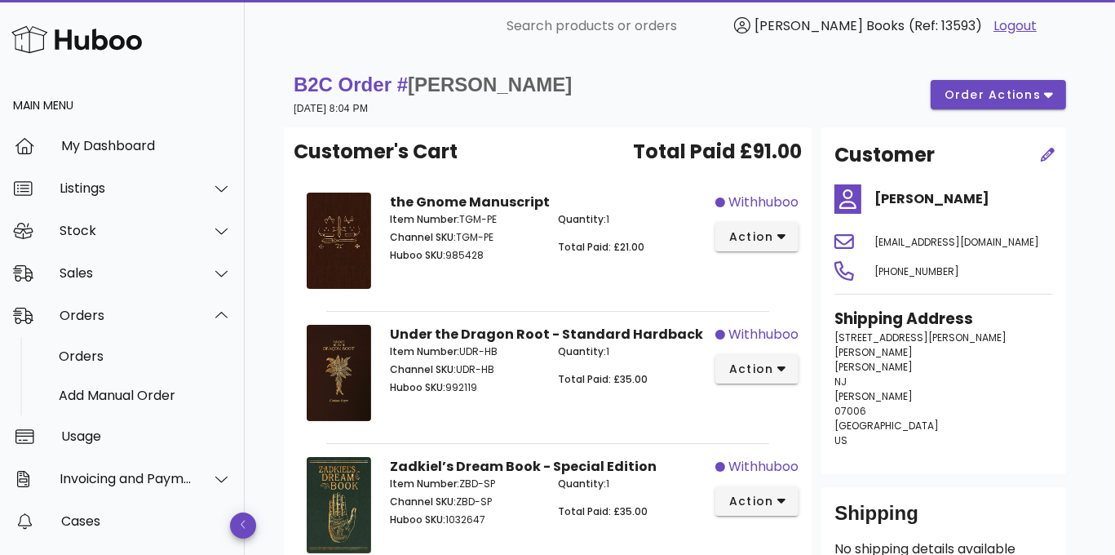
drag, startPoint x: 471, startPoint y: 109, endPoint x: 284, endPoint y: 82, distance: 188.8
click at [284, 82] on div "B2C Order # cheryl m 02 September 2025 at 8:04 PM order actions" at bounding box center [680, 94] width 792 height 65
copy div "B2C Order # cheryl m 02 September 2025 at 8:04 PM"
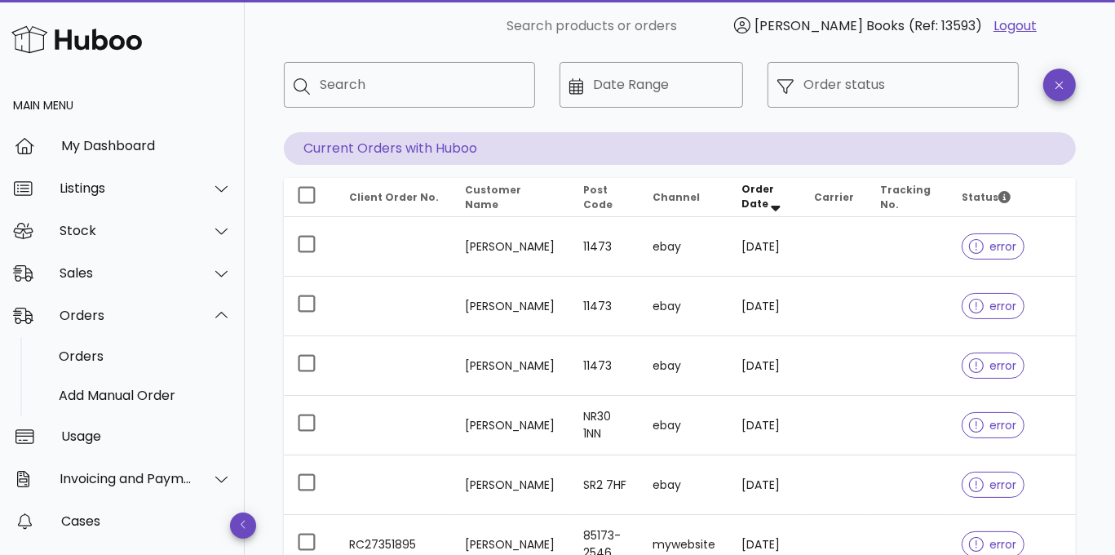
scroll to position [28, 0]
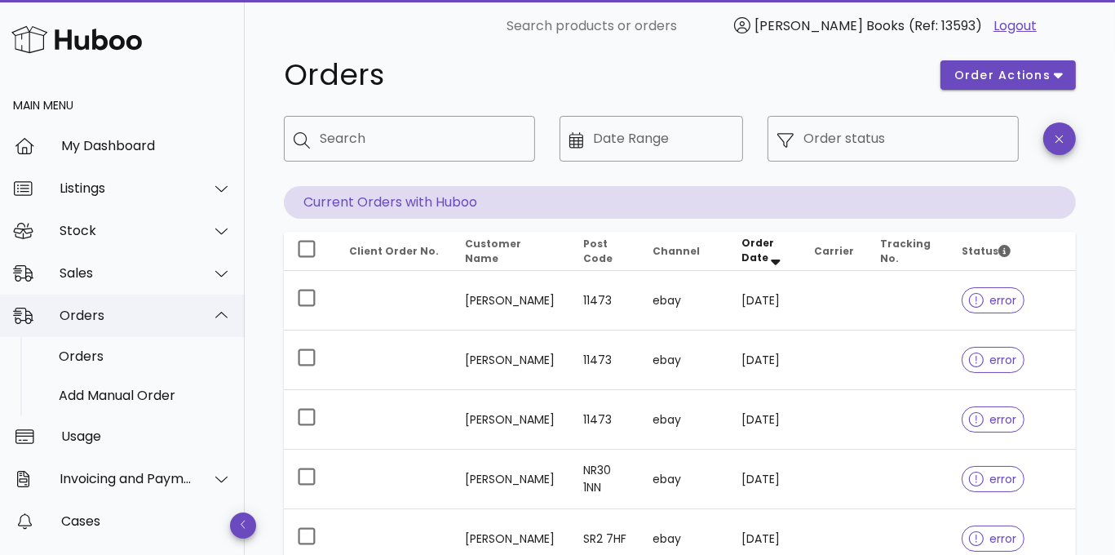
click at [98, 323] on div "Orders" at bounding box center [126, 314] width 133 height 15
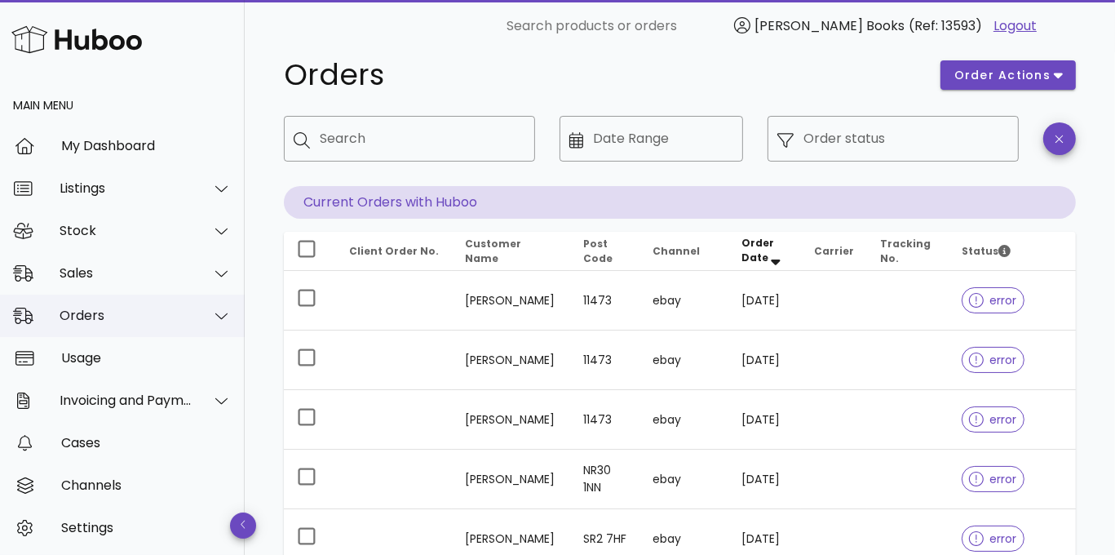
click at [88, 319] on div "Orders" at bounding box center [126, 314] width 133 height 15
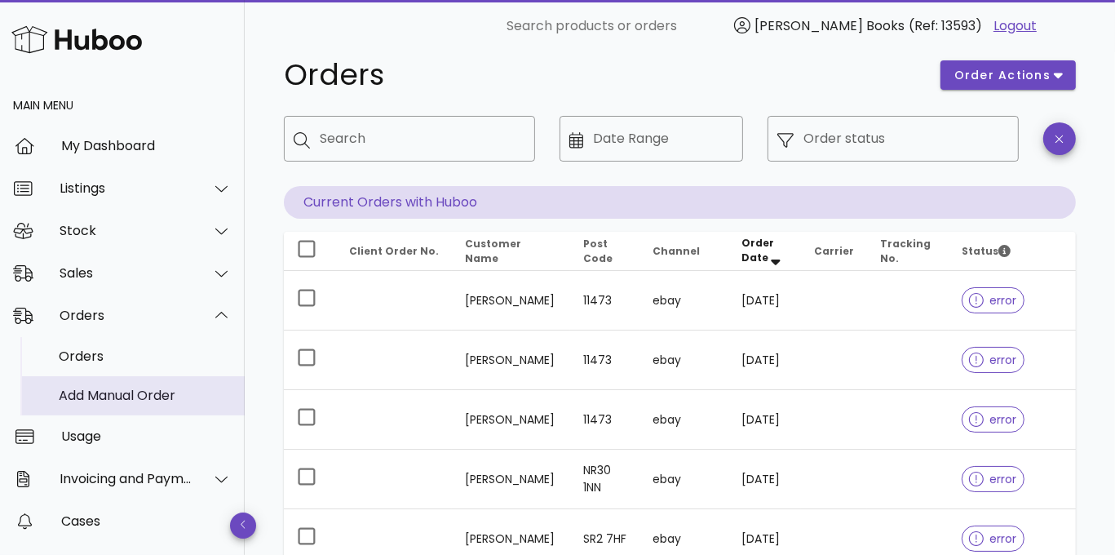
click at [91, 408] on div "Add Manual Order" at bounding box center [145, 395] width 173 height 35
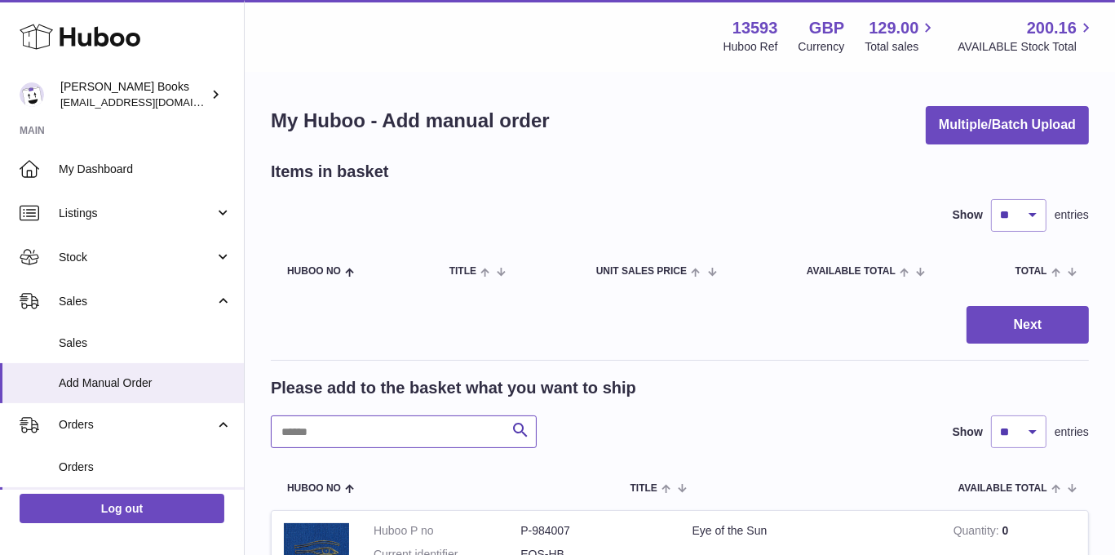
click at [313, 437] on input "text" at bounding box center [404, 431] width 266 height 33
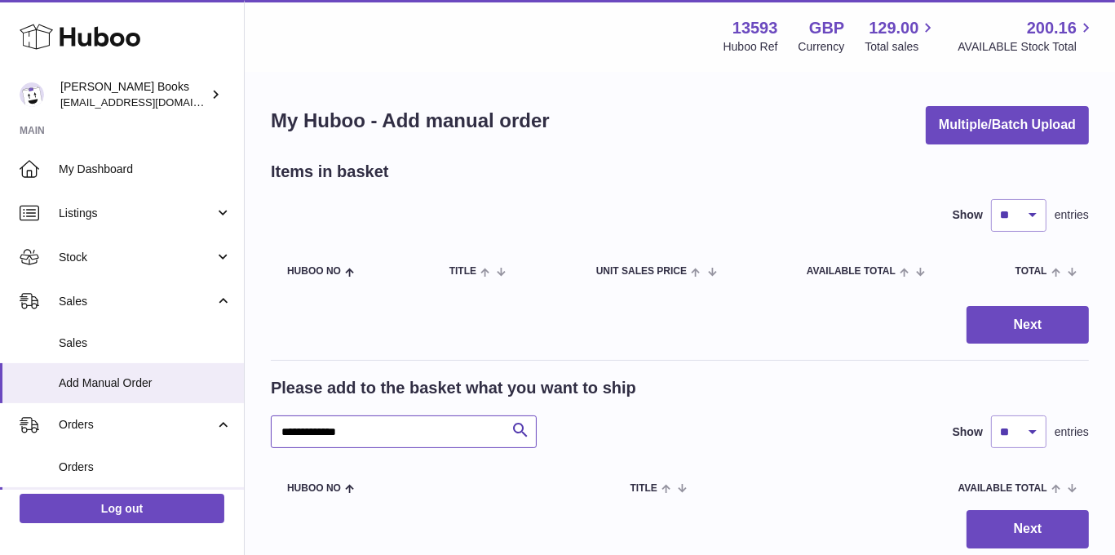
click at [337, 430] on input "**********" at bounding box center [404, 431] width 266 height 33
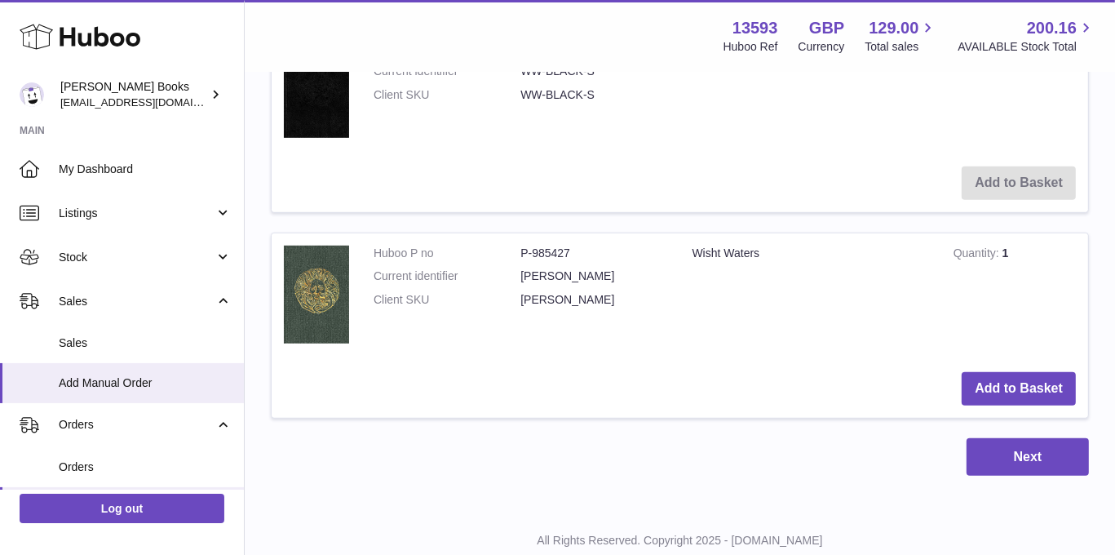
scroll to position [943, 0]
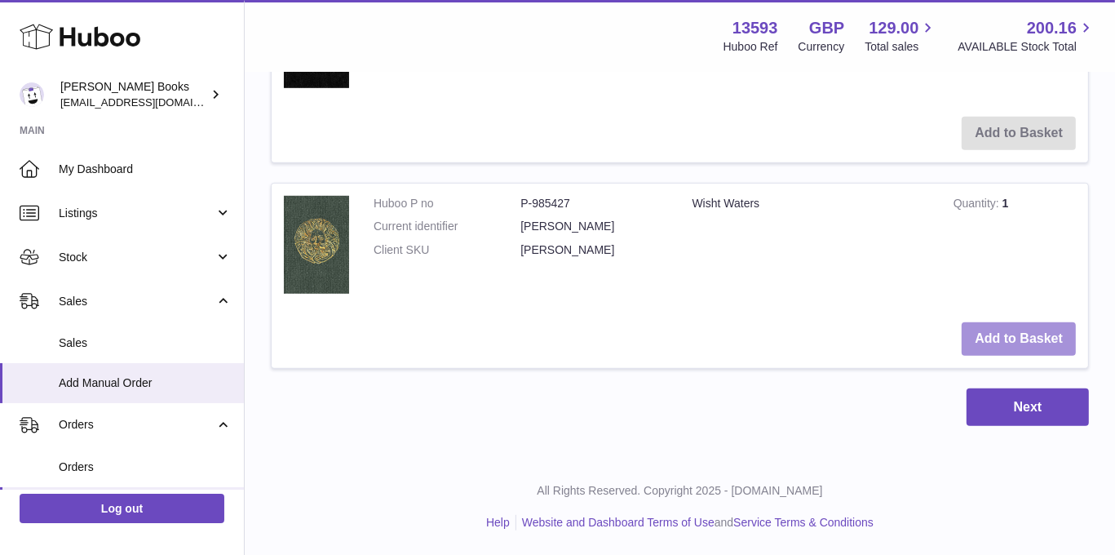
type input "**********"
click at [1035, 333] on button "Add to Basket" at bounding box center [1018, 338] width 114 height 33
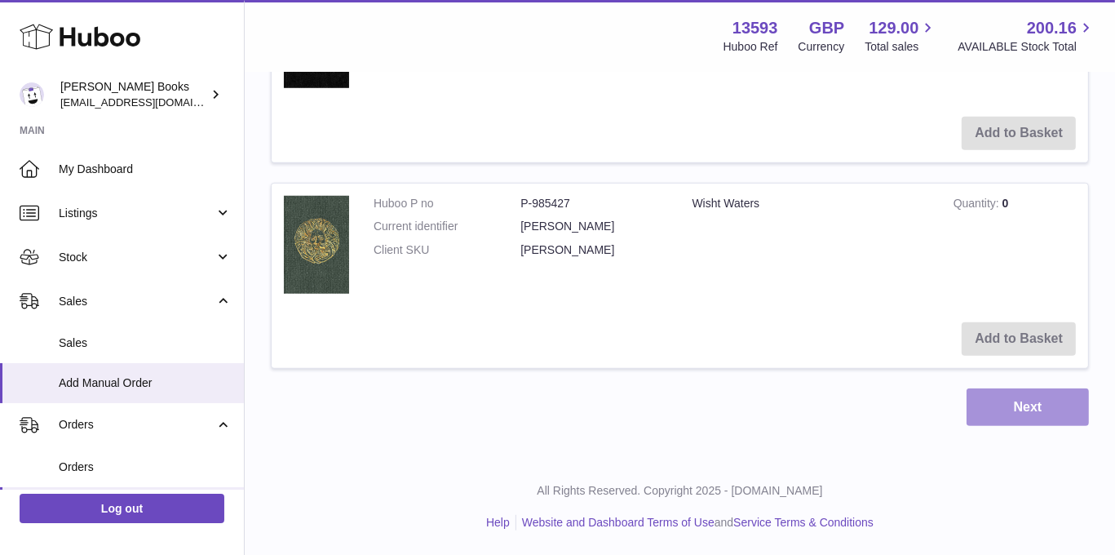
click at [1063, 404] on button "Next" at bounding box center [1027, 407] width 122 height 38
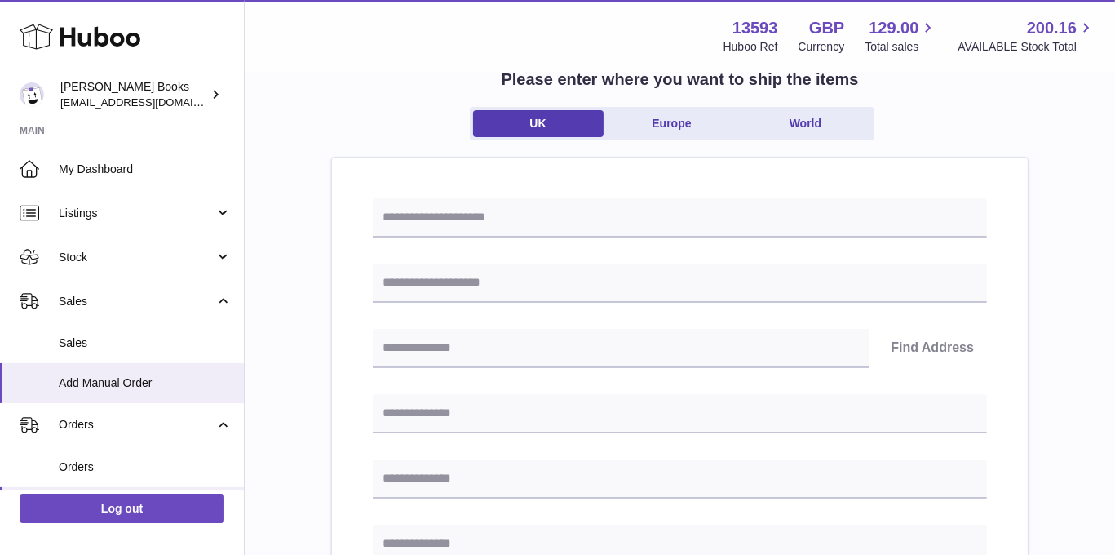
scroll to position [82, 0]
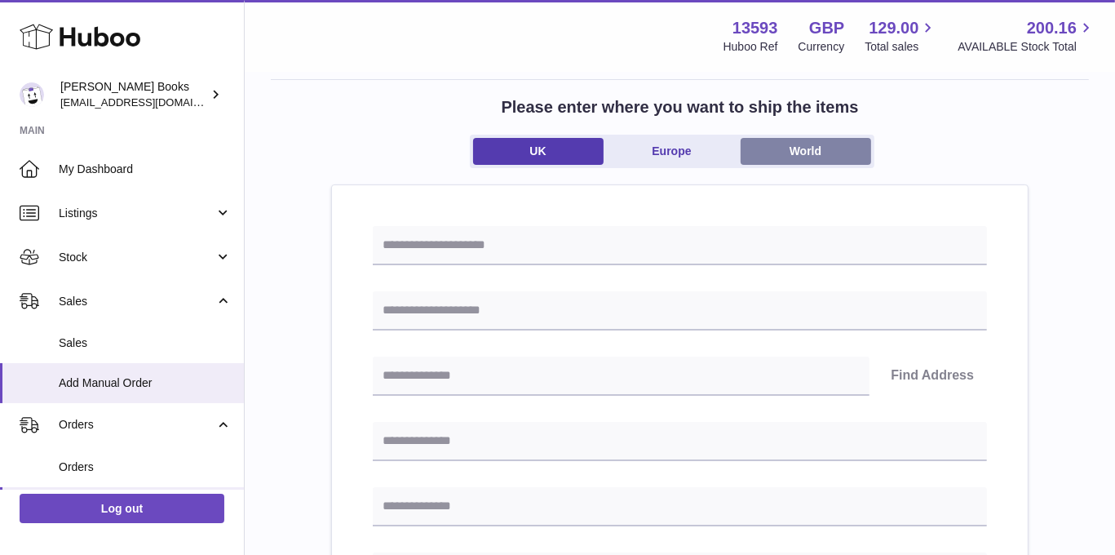
click at [799, 155] on link "World" at bounding box center [805, 151] width 130 height 27
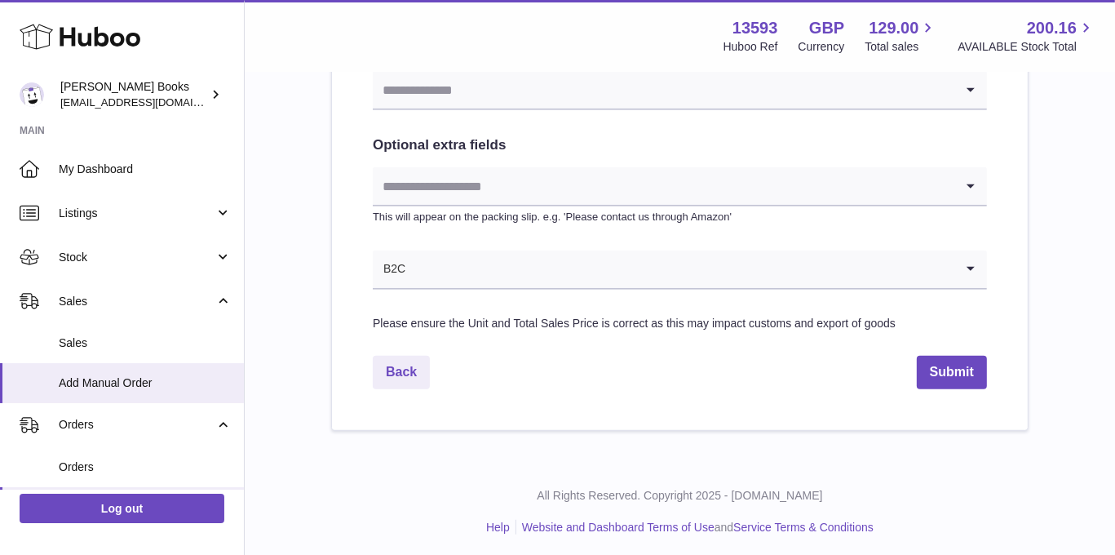
scroll to position [911, 0]
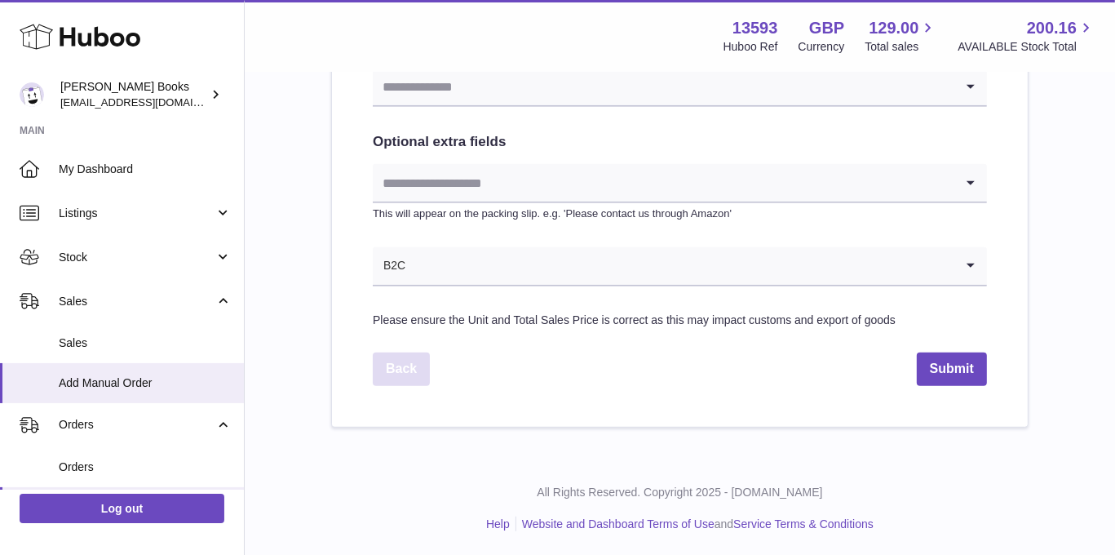
click at [412, 356] on link "Back" at bounding box center [401, 368] width 57 height 33
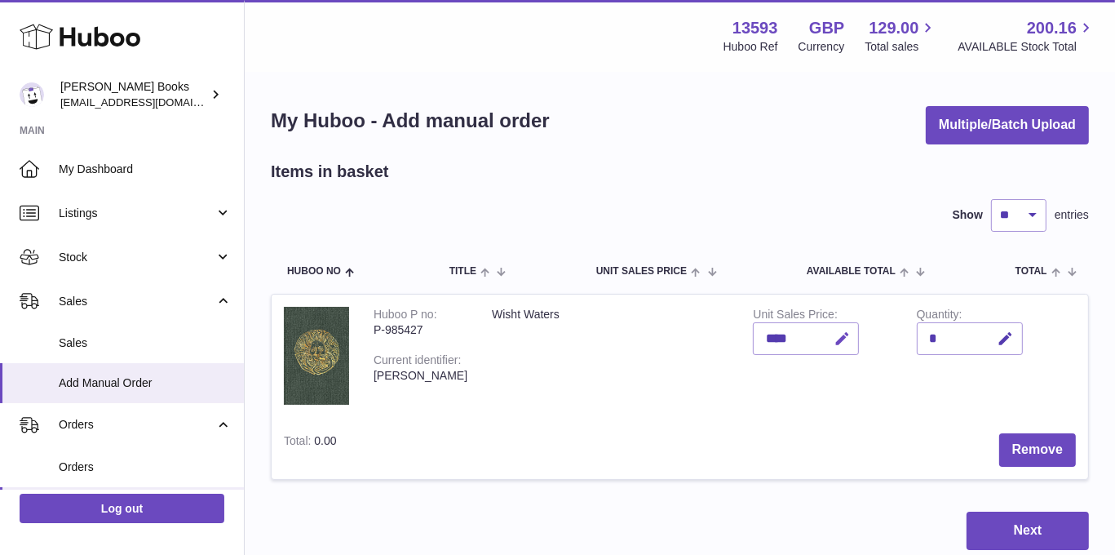
click at [835, 334] on icon "button" at bounding box center [841, 338] width 17 height 17
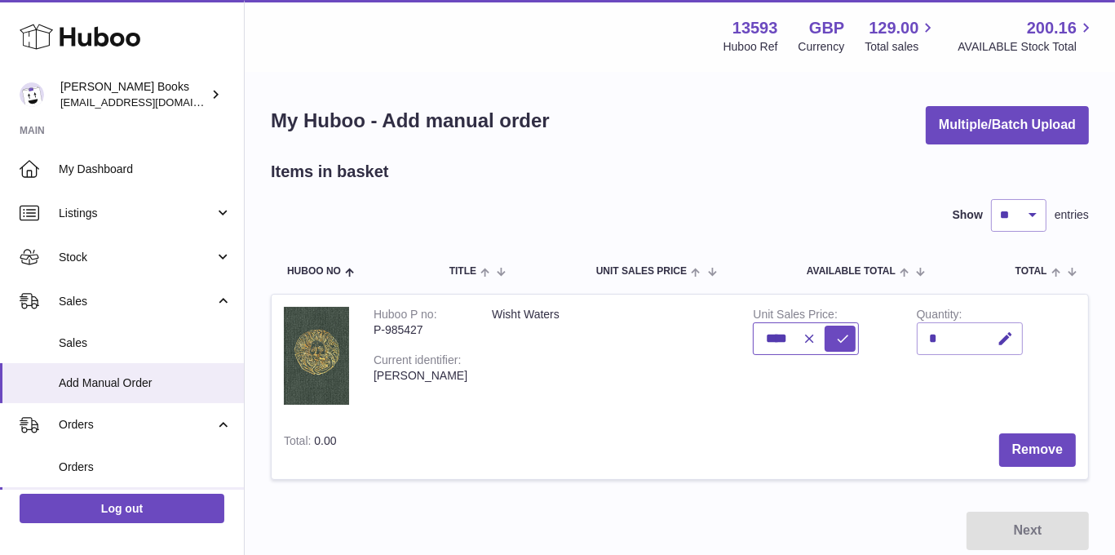
click at [763, 336] on input "****" at bounding box center [806, 338] width 106 height 33
type input "*****"
click at [840, 343] on icon "submit" at bounding box center [842, 338] width 15 height 15
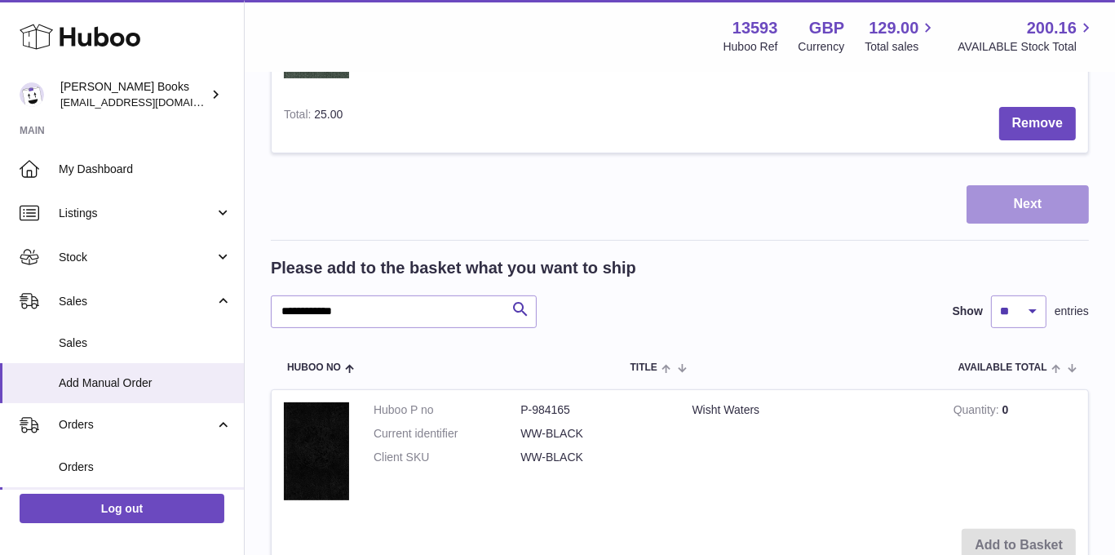
click at [1036, 201] on button "Next" at bounding box center [1027, 204] width 122 height 38
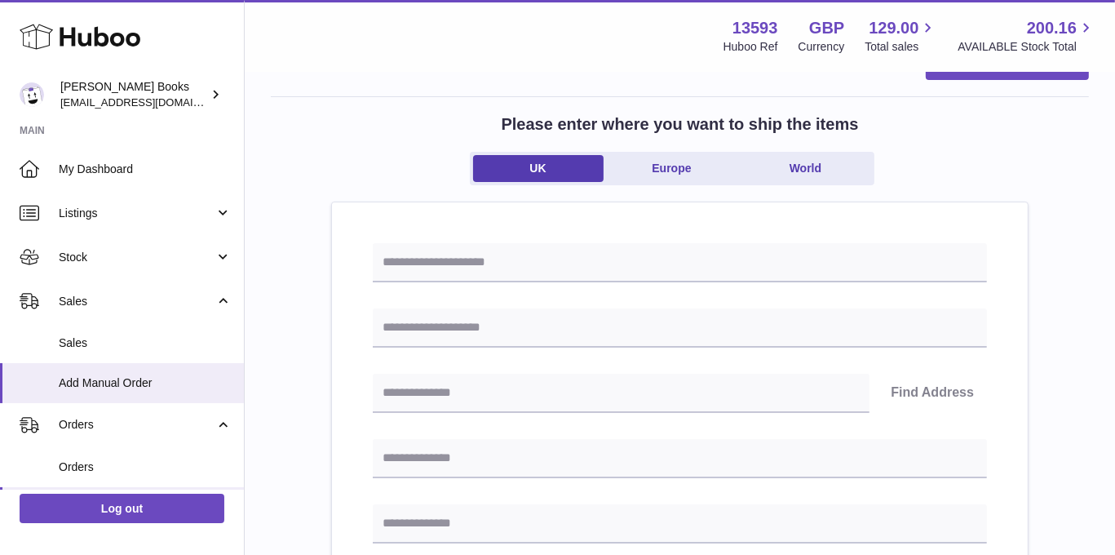
scroll to position [55, 0]
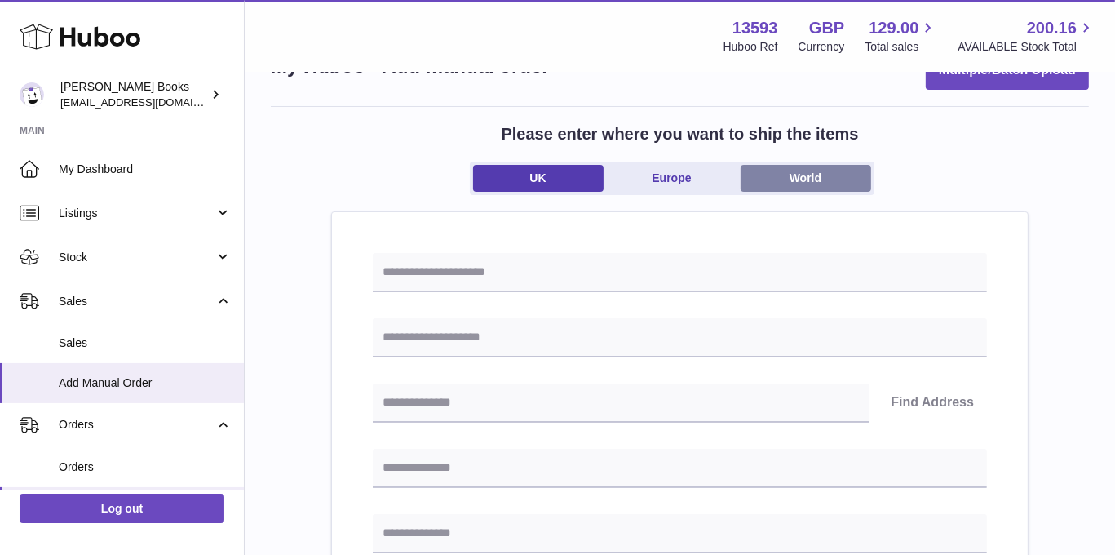
click at [808, 183] on link "World" at bounding box center [805, 178] width 130 height 27
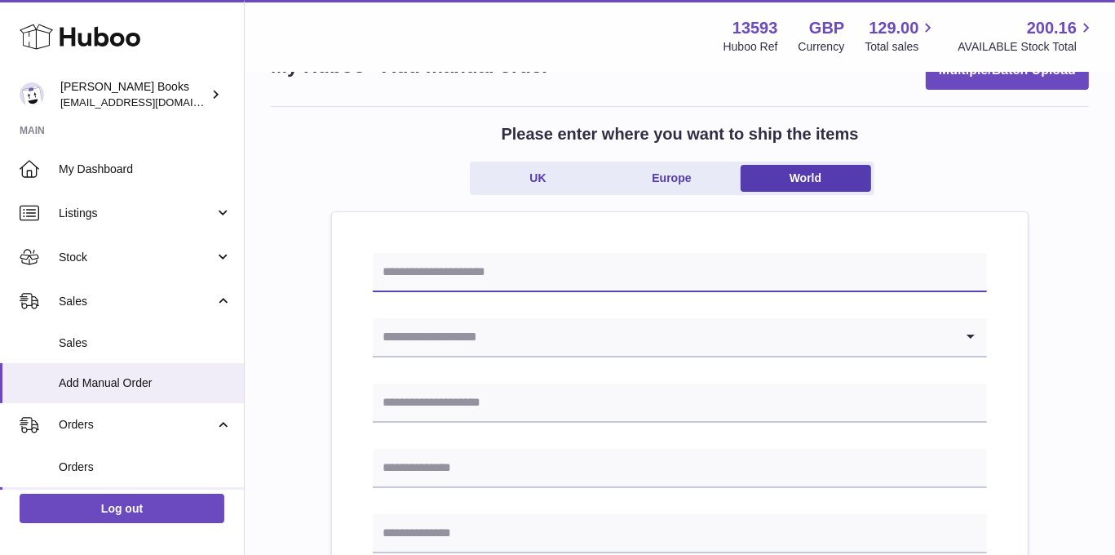
paste input "**********"
type input "**********"
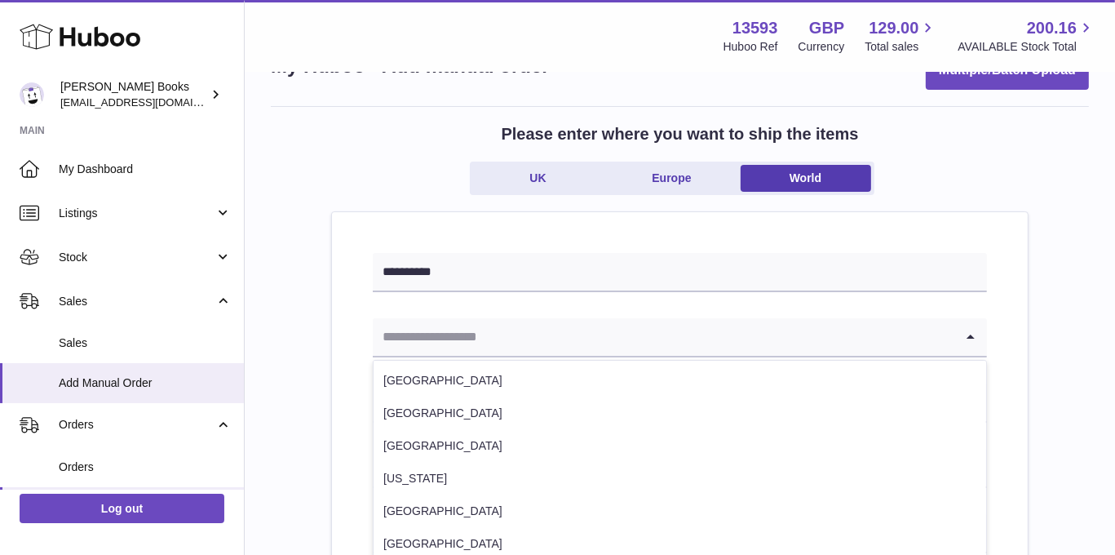
click at [453, 330] on input "Search for option" at bounding box center [663, 337] width 581 height 38
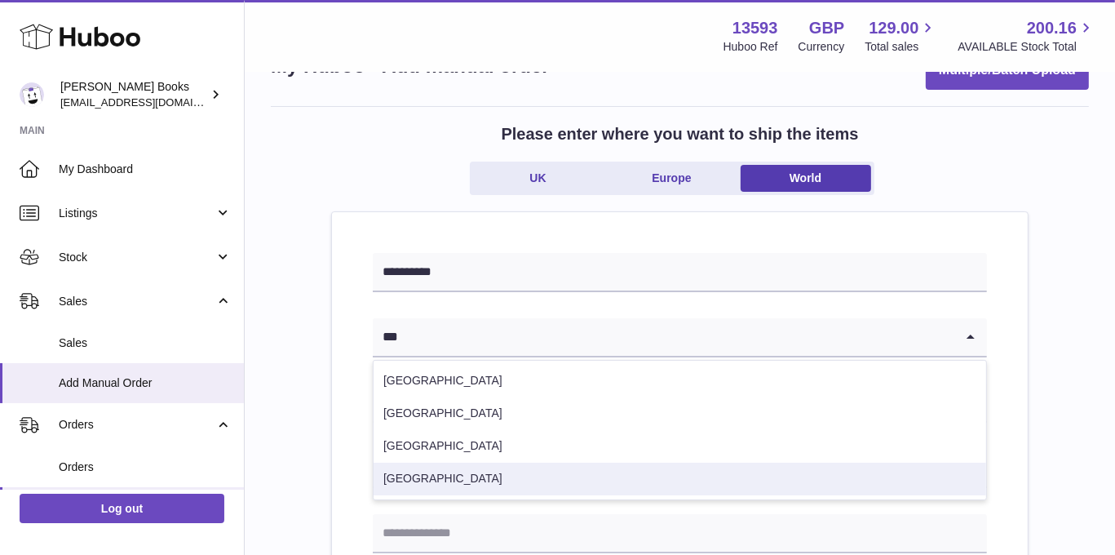
click at [460, 466] on li "[GEOGRAPHIC_DATA]" at bounding box center [679, 478] width 612 height 33
type input "***"
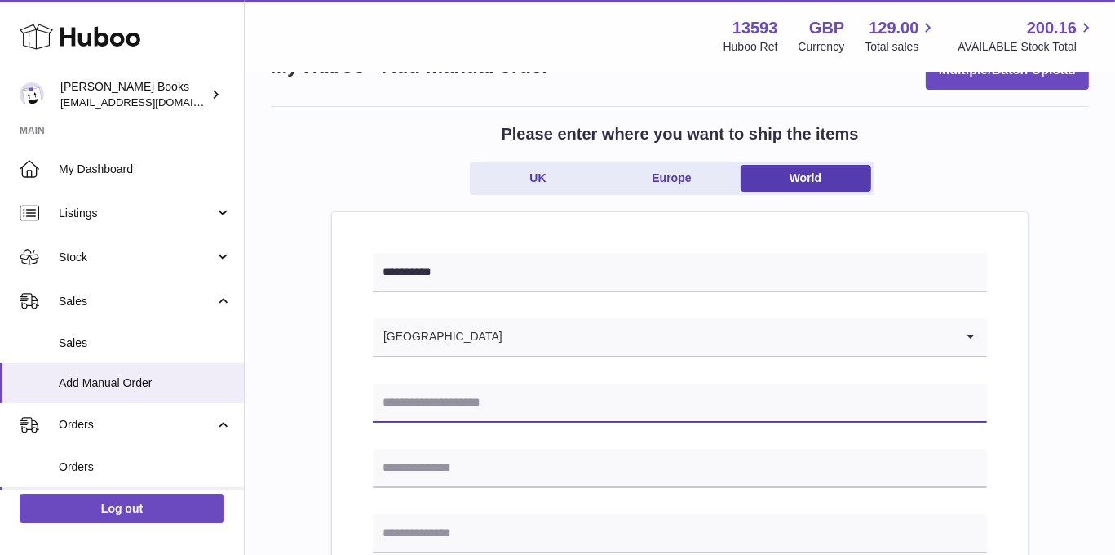
click at [431, 396] on input "text" at bounding box center [680, 402] width 614 height 39
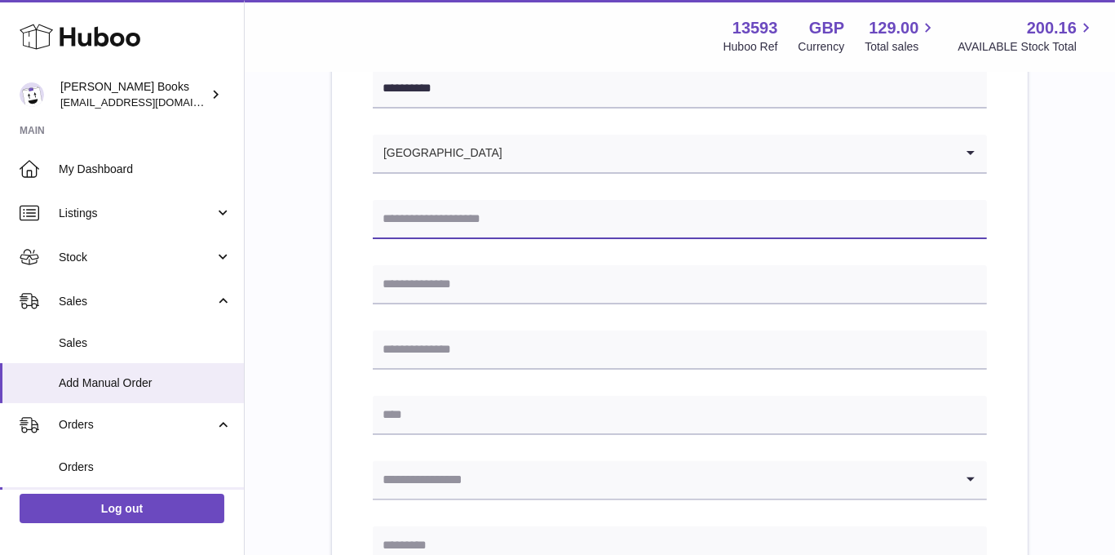
scroll to position [299, 0]
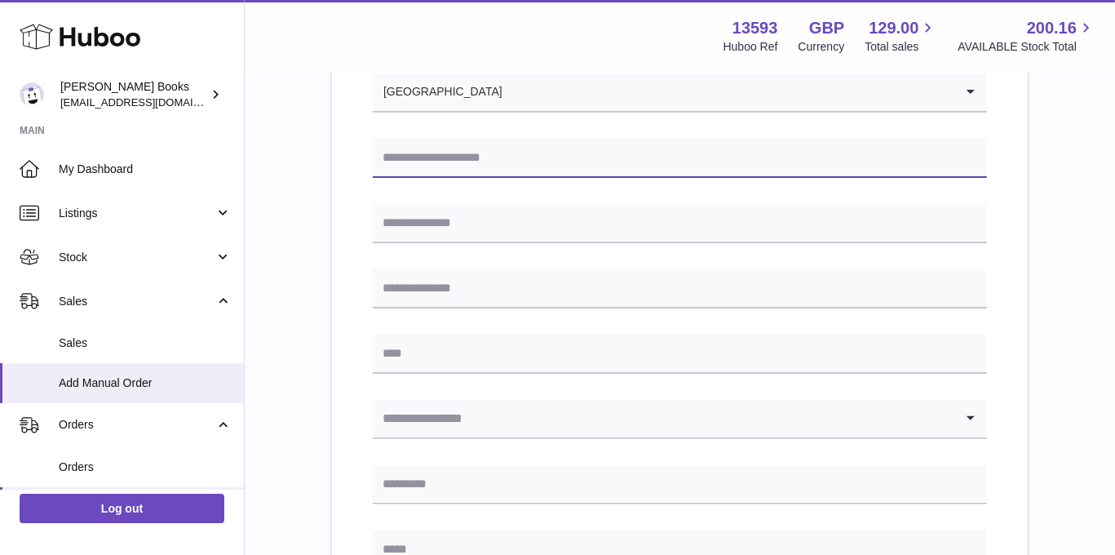
paste input "**********"
type input "**********"
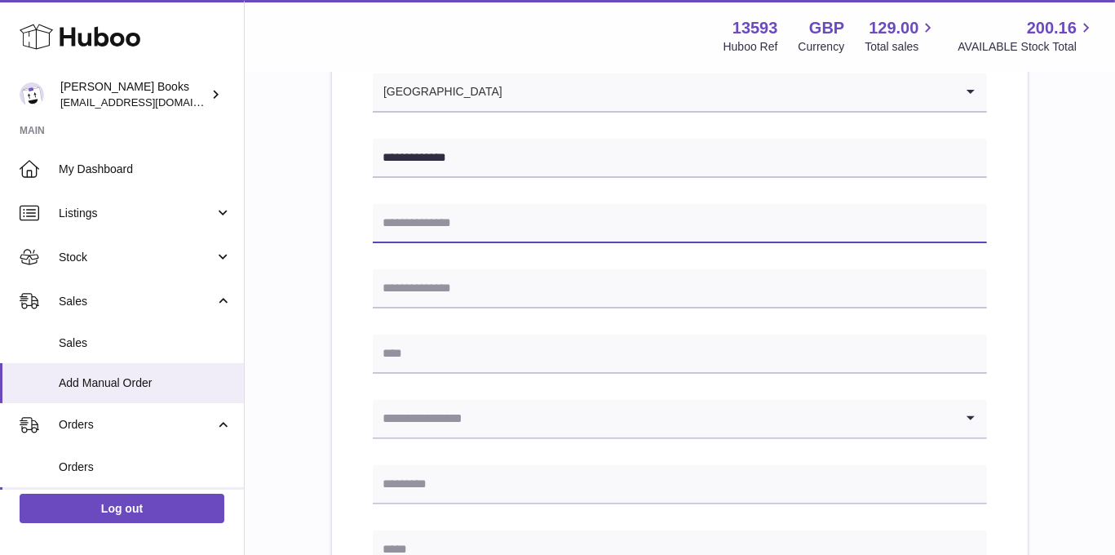
click at [418, 219] on input "text" at bounding box center [680, 223] width 614 height 39
drag, startPoint x: 414, startPoint y: 217, endPoint x: 382, endPoint y: 216, distance: 31.8
click at [382, 216] on input "*****" at bounding box center [680, 223] width 614 height 39
paste input "**********"
type input "**********"
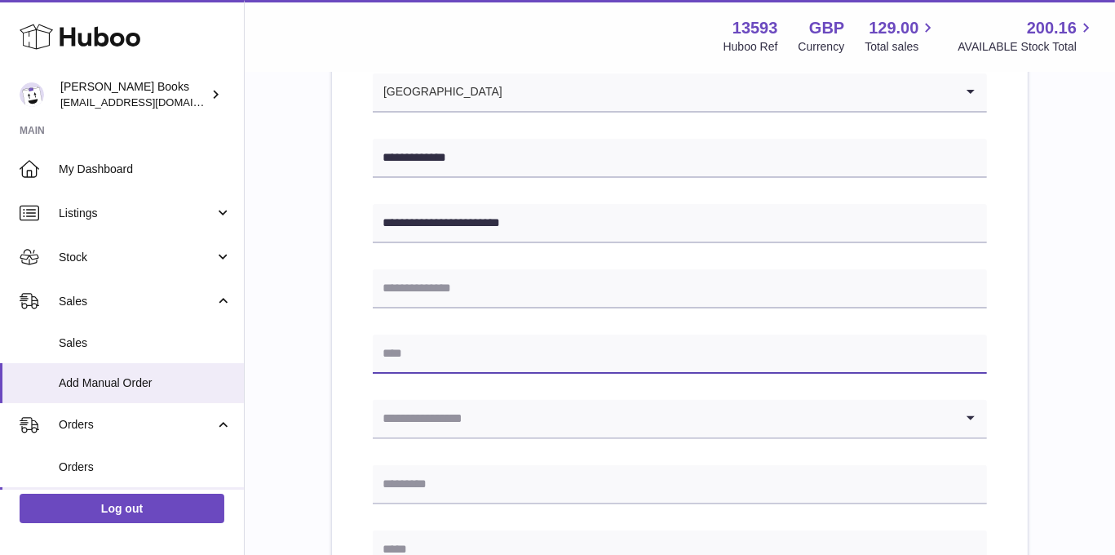
click at [430, 354] on input "text" at bounding box center [680, 353] width 614 height 39
type input "**********"
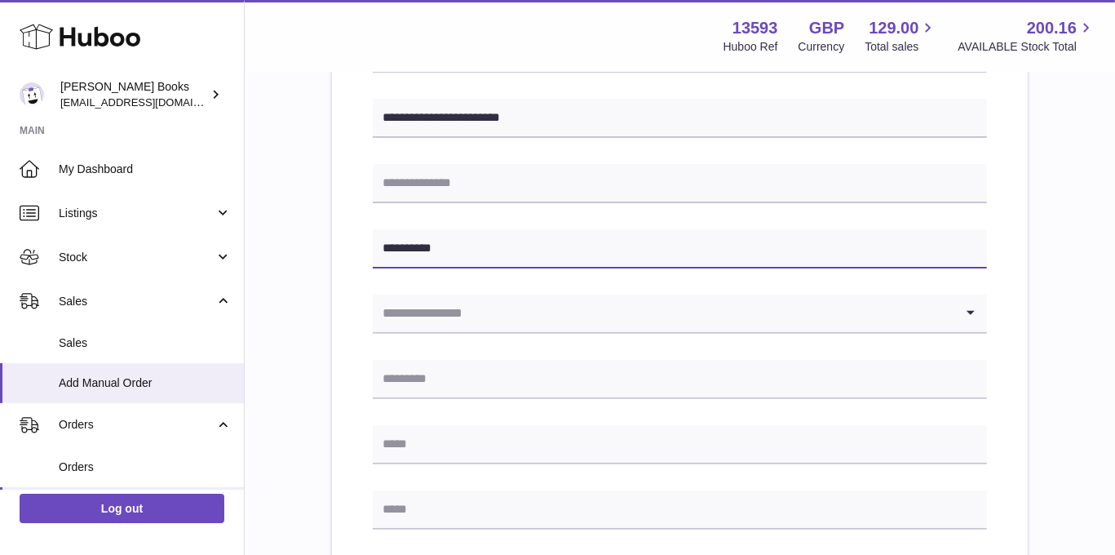
scroll to position [408, 0]
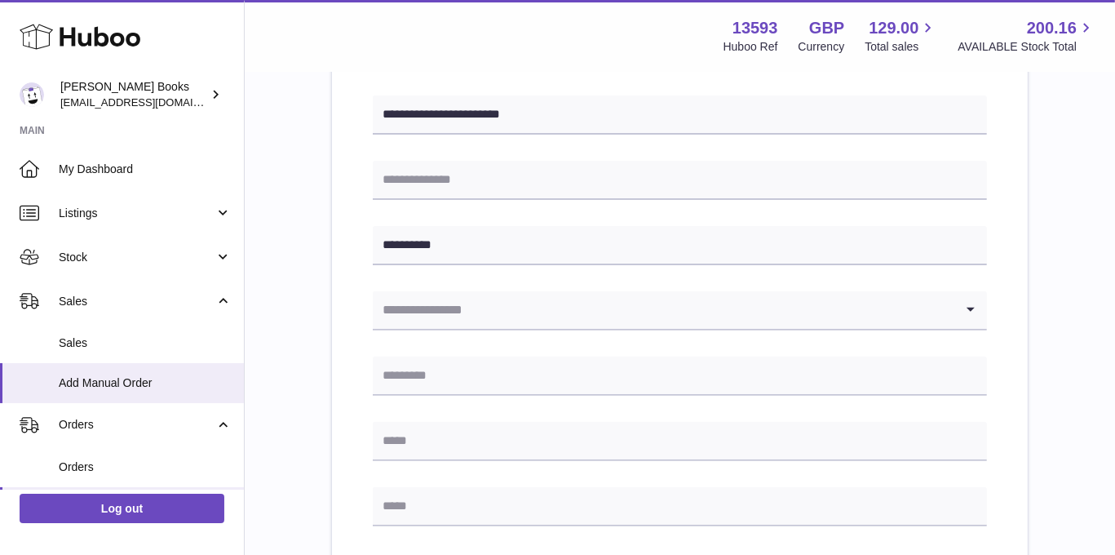
click at [422, 323] on input "Search for option" at bounding box center [663, 310] width 581 height 38
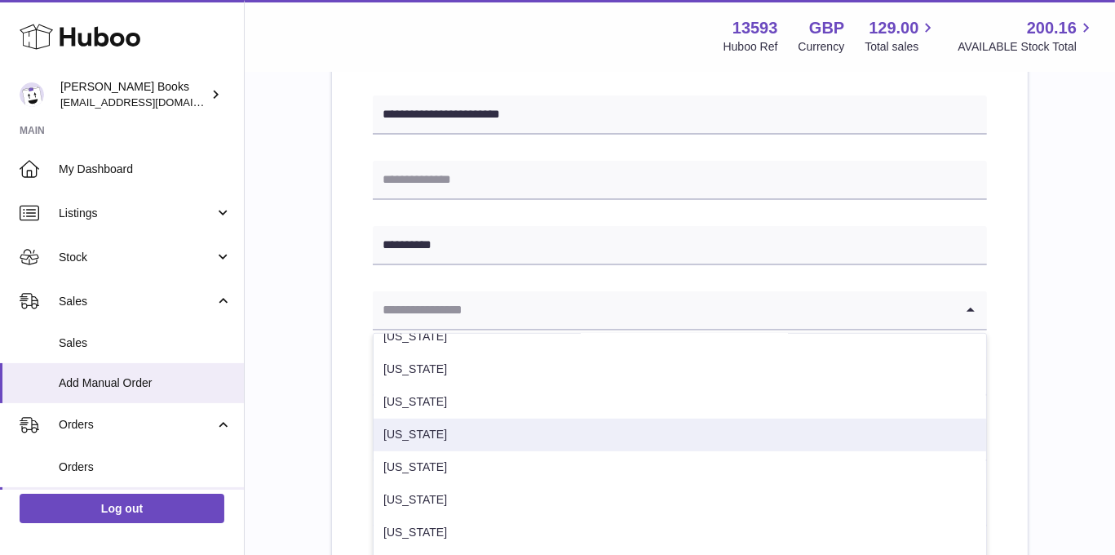
scroll to position [979, 0]
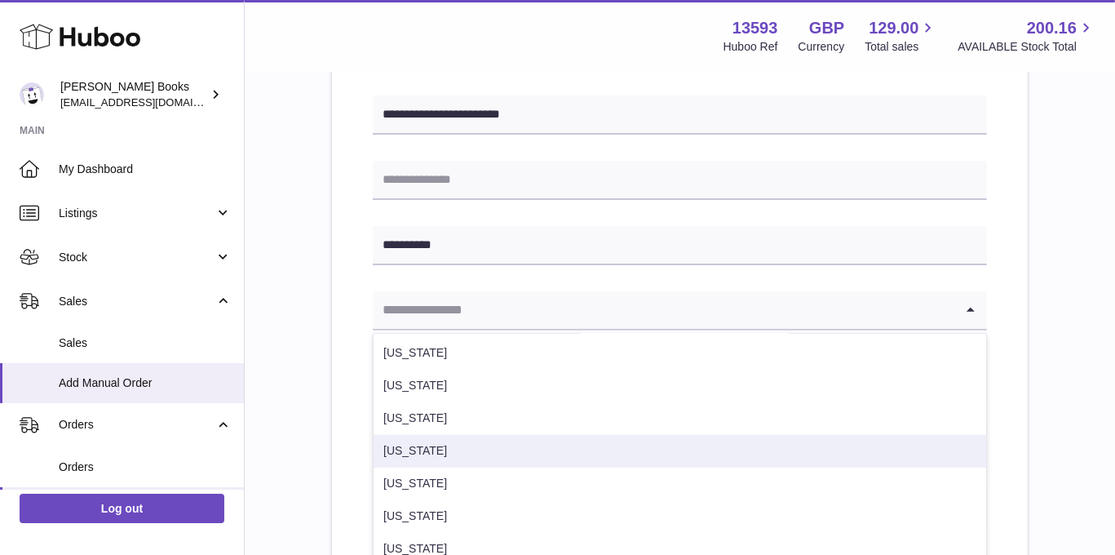
click at [437, 448] on li "[US_STATE]" at bounding box center [679, 451] width 612 height 33
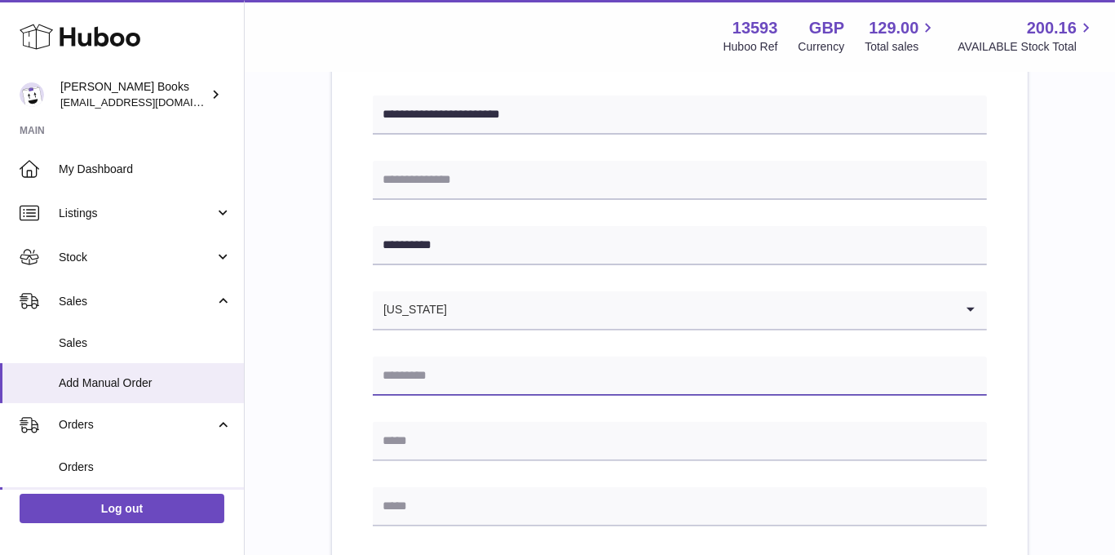
click at [419, 375] on input "text" at bounding box center [680, 375] width 614 height 39
type input "*****"
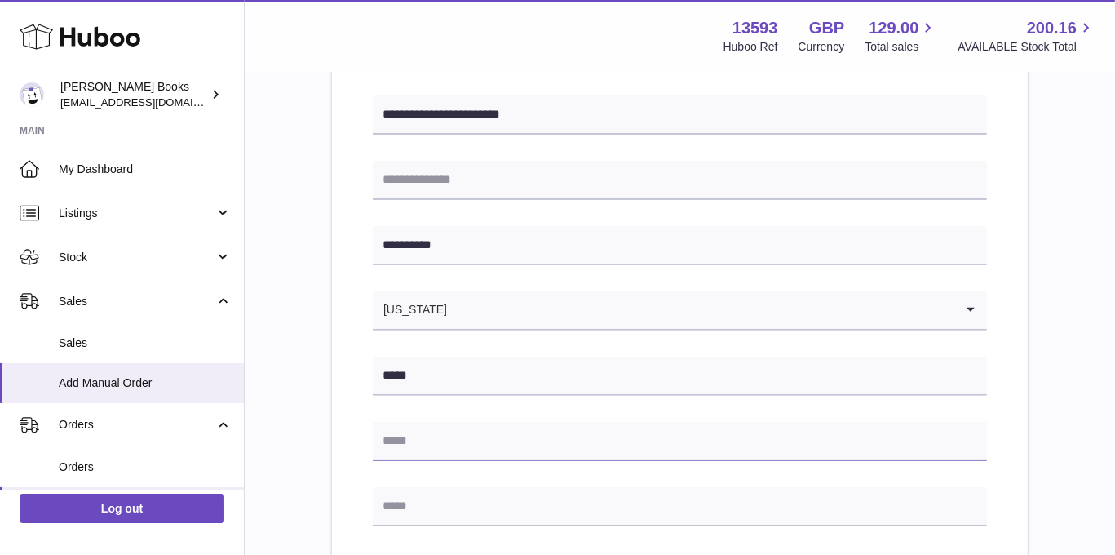
drag, startPoint x: 427, startPoint y: 442, endPoint x: 427, endPoint y: 421, distance: 21.2
click at [427, 442] on input "text" at bounding box center [680, 441] width 614 height 39
paste input "**********"
type input "**********"
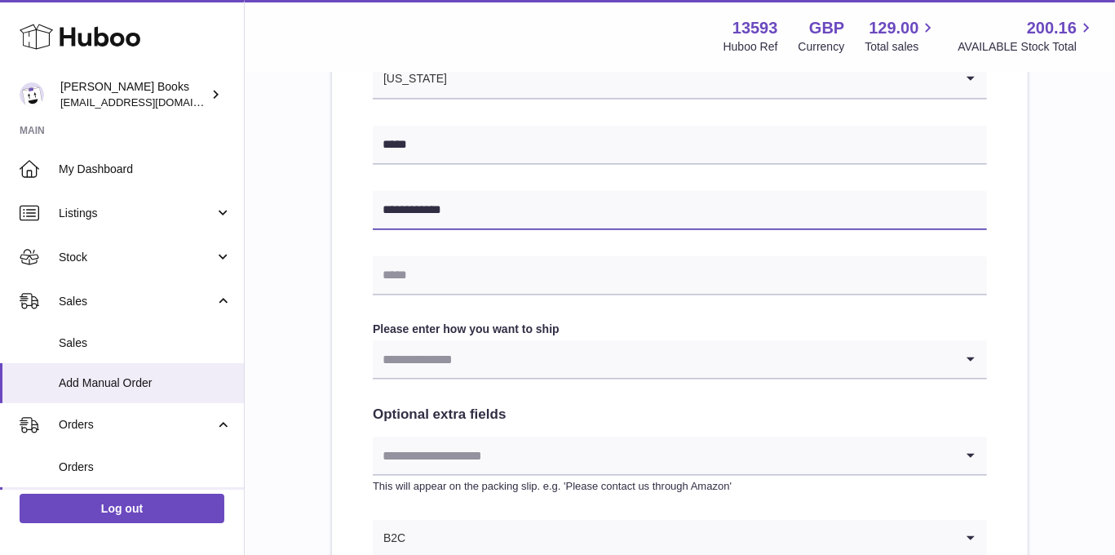
scroll to position [652, 0]
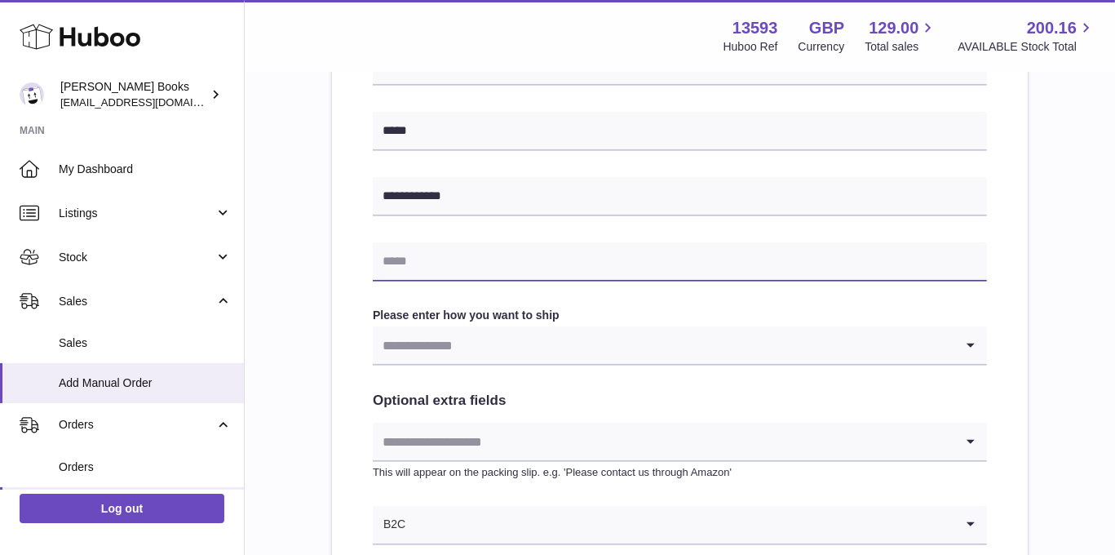
paste input "**********"
type input "**********"
click at [473, 353] on input "Search for option" at bounding box center [663, 345] width 581 height 38
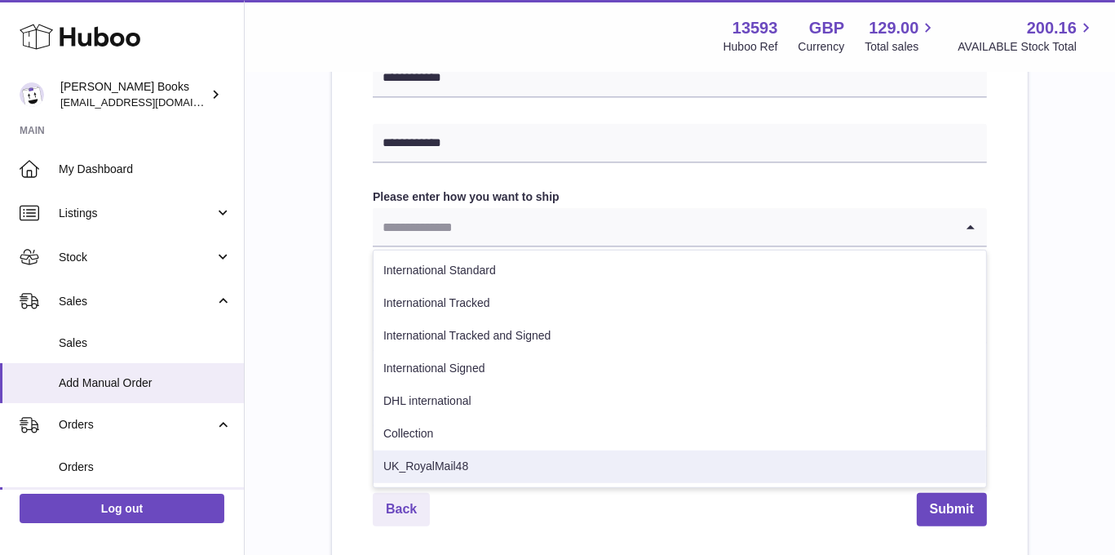
scroll to position [897, 0]
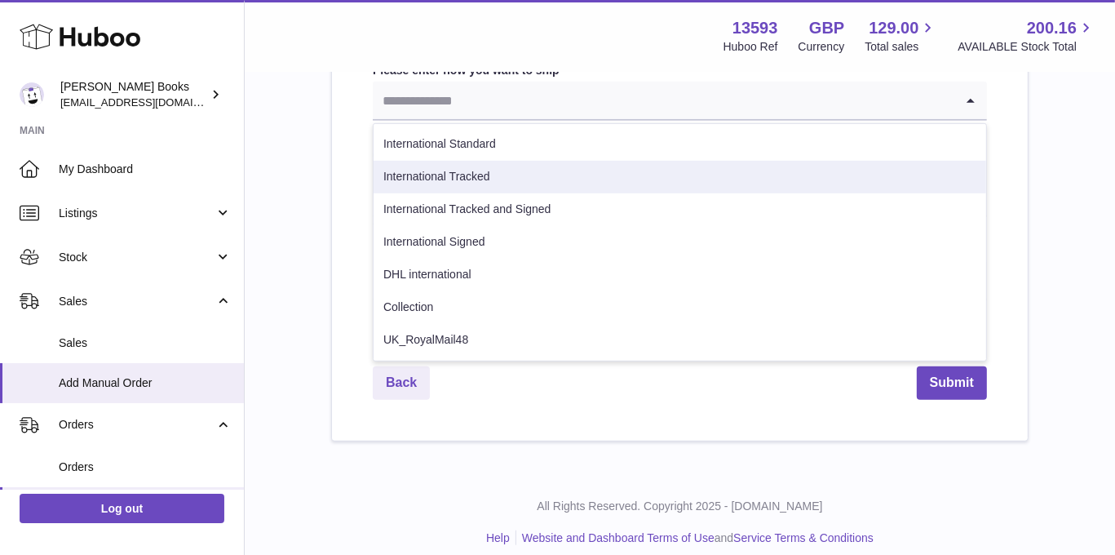
click at [444, 179] on li "International Tracked" at bounding box center [679, 177] width 612 height 33
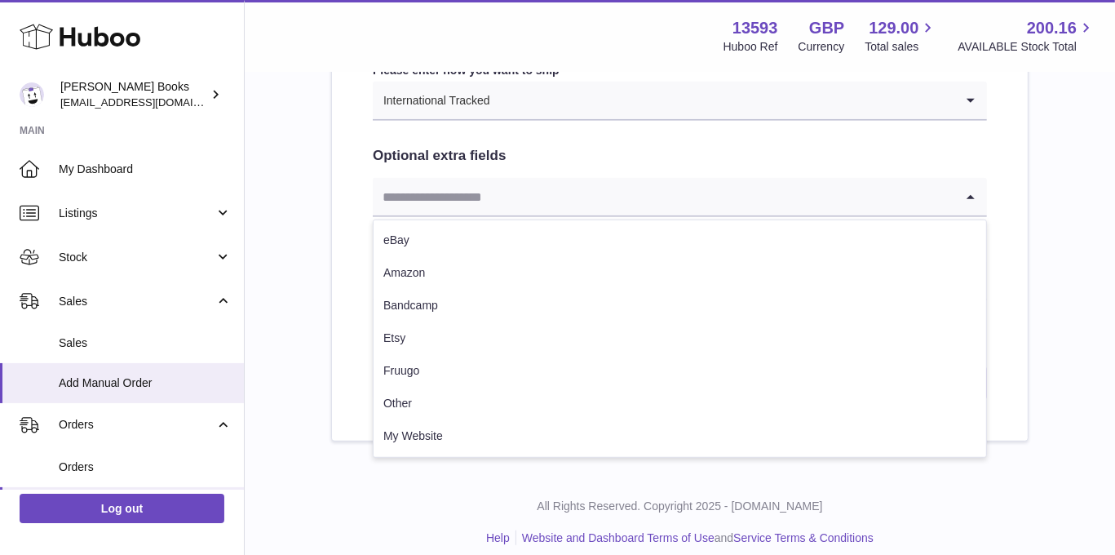
click at [453, 200] on input "Search for option" at bounding box center [663, 197] width 581 height 38
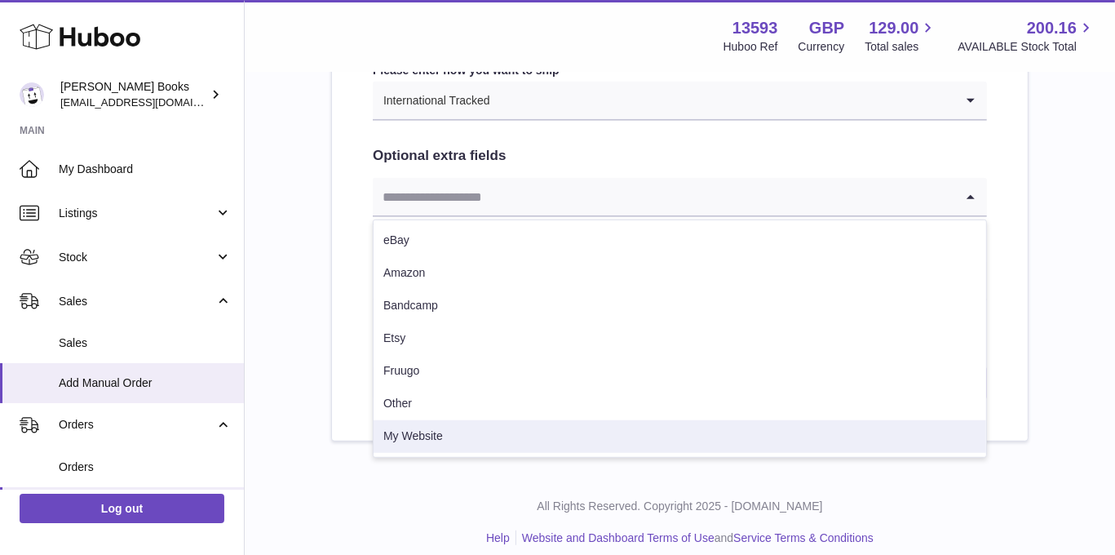
click at [466, 453] on ul "eBay Amazon [GEOGRAPHIC_DATA] Etsy Fruugo Other My Website" at bounding box center [680, 338] width 614 height 238
click at [480, 441] on li "My Website" at bounding box center [679, 436] width 612 height 33
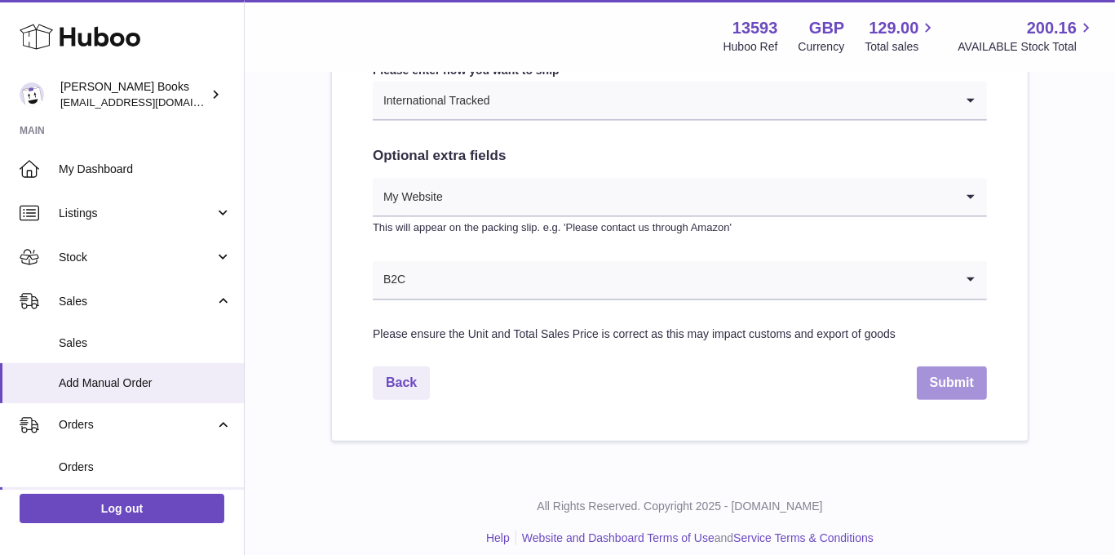
click at [928, 381] on button "Submit" at bounding box center [952, 382] width 70 height 33
